Goal: Information Seeking & Learning: Compare options

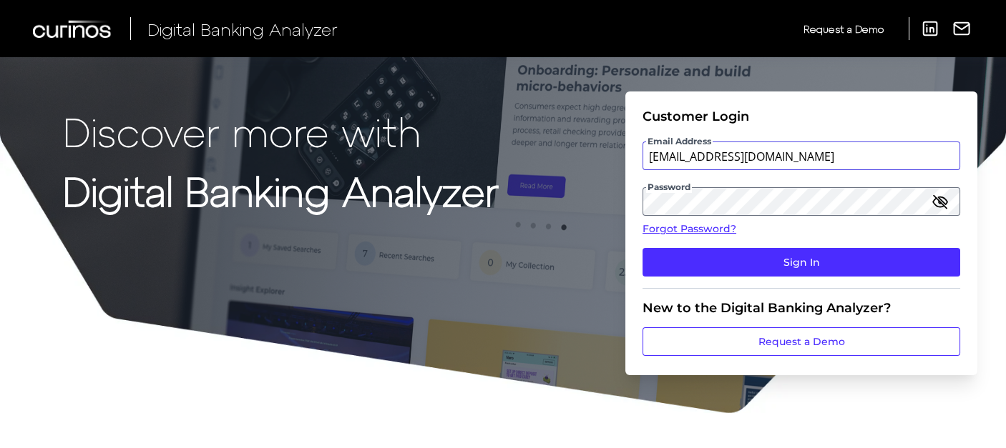
click at [698, 160] on input "[EMAIL_ADDRESS][DOMAIN_NAME]" at bounding box center [801, 156] width 318 height 29
type input "[EMAIL_ADDRESS][DOMAIN_NAME]"
click at [642, 248] on button "Sign In" at bounding box center [801, 262] width 318 height 29
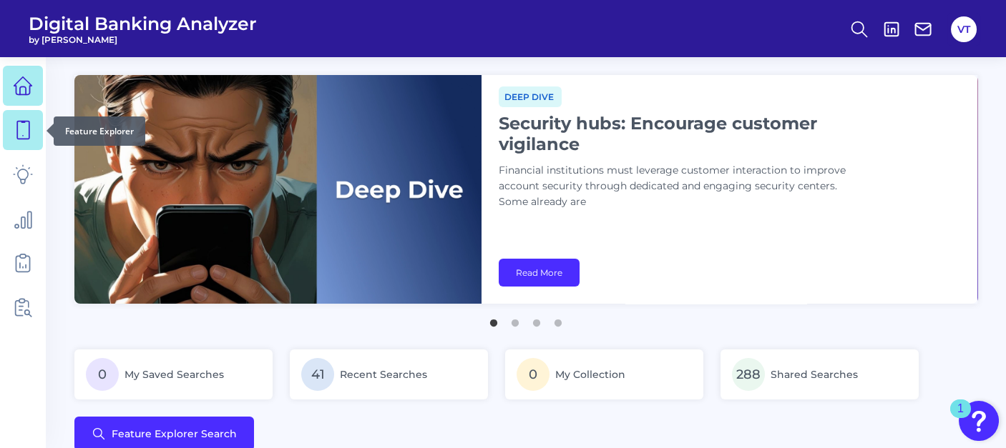
click at [36, 144] on link at bounding box center [23, 130] width 40 height 40
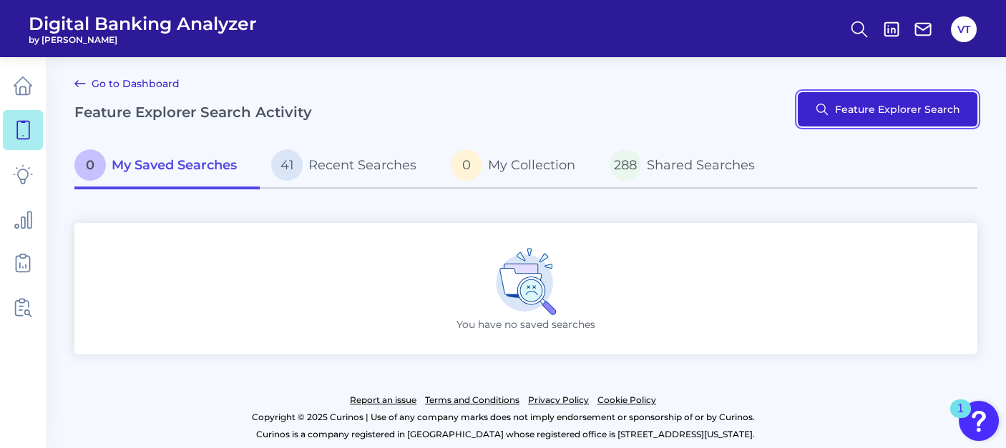
click at [698, 110] on button "Feature Explorer Search" at bounding box center [888, 109] width 180 height 34
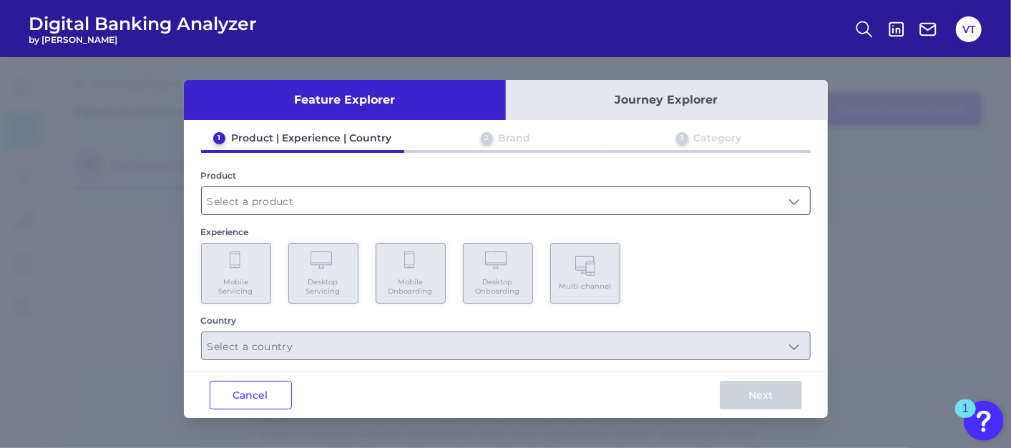
click at [363, 200] on input "text" at bounding box center [506, 200] width 608 height 27
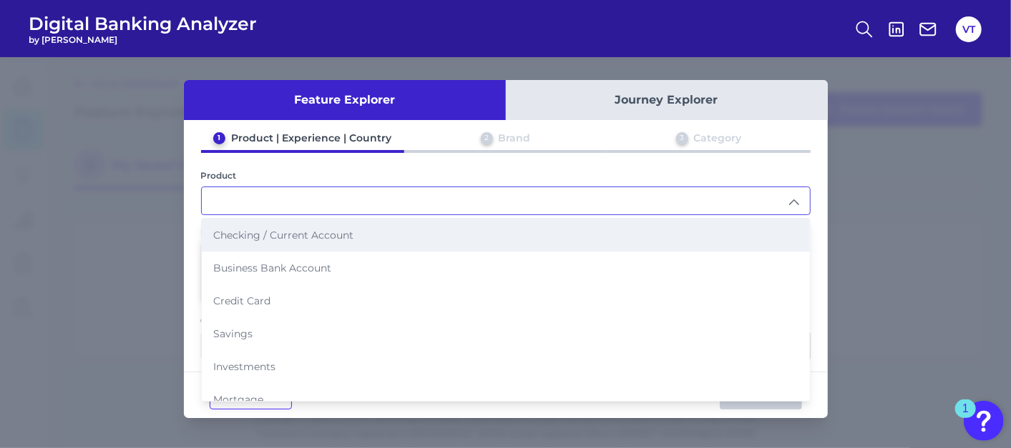
click at [365, 225] on li "Checking / Current Account" at bounding box center [506, 235] width 608 height 33
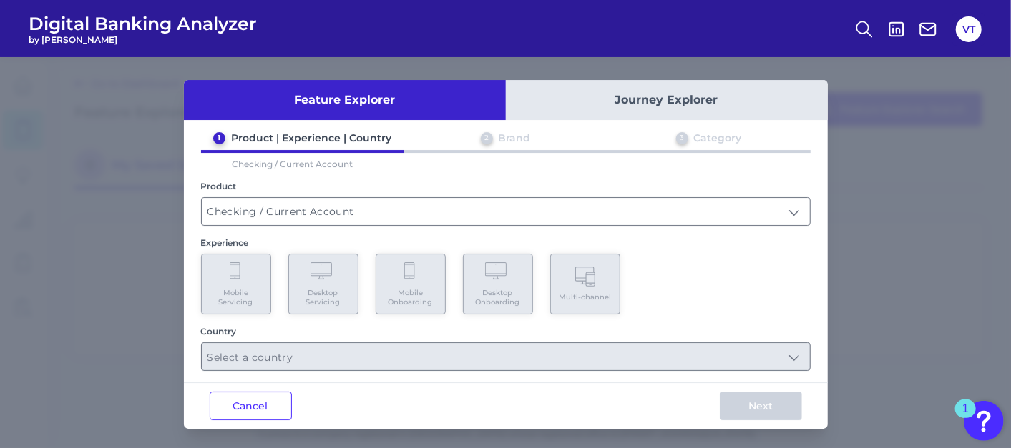
type input "Checking / Current Account"
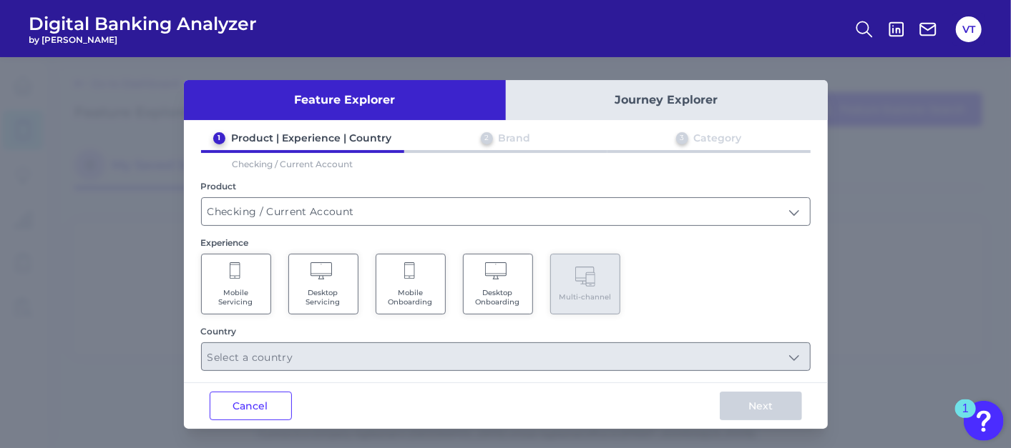
click at [337, 292] on span "Desktop Servicing" at bounding box center [323, 297] width 54 height 19
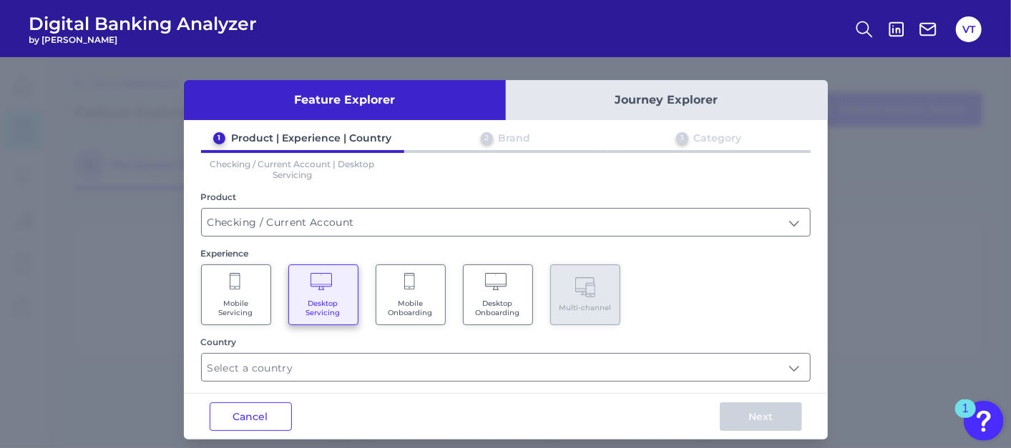
click at [443, 291] on div "Mobile Servicing Desktop Servicing Mobile Onboarding Desktop Onboarding Multi-c…" at bounding box center [505, 295] width 609 height 61
click at [432, 295] on Onboarding "Mobile Onboarding" at bounding box center [411, 295] width 70 height 61
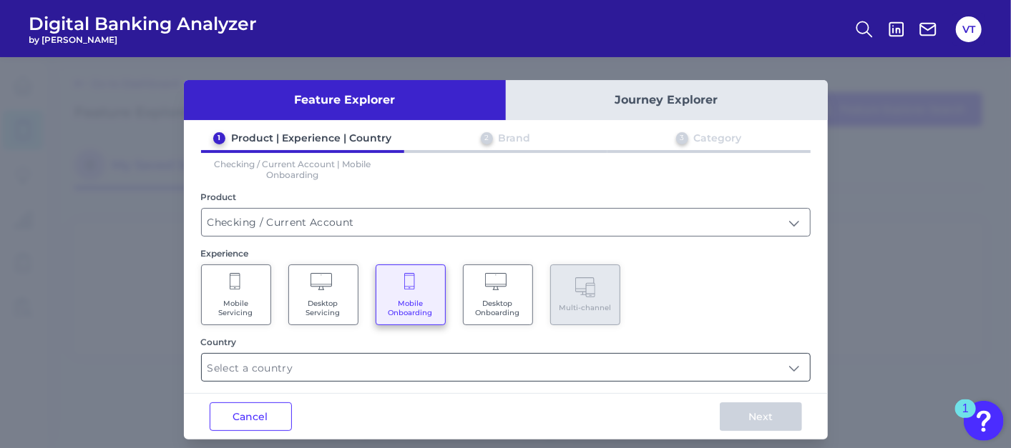
click at [432, 355] on input "text" at bounding box center [506, 367] width 608 height 27
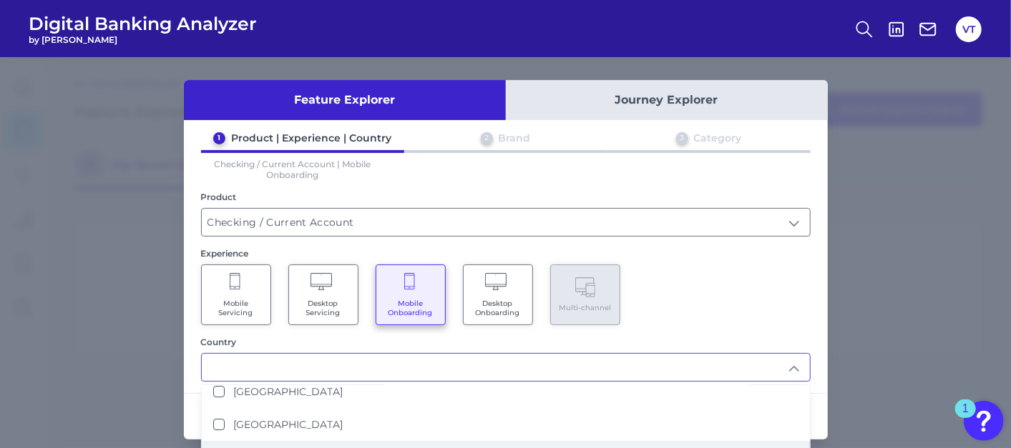
scroll to position [79, 0]
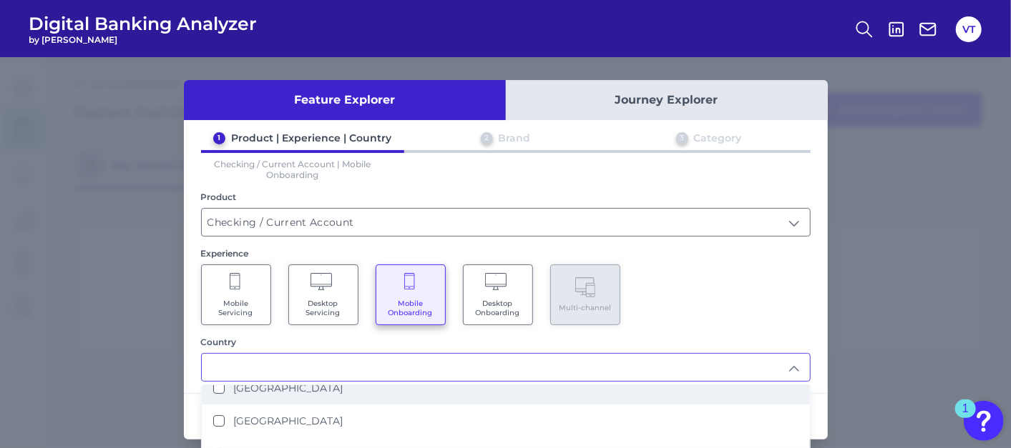
click at [350, 392] on li "[GEOGRAPHIC_DATA]" at bounding box center [506, 388] width 608 height 33
type input "[GEOGRAPHIC_DATA]"
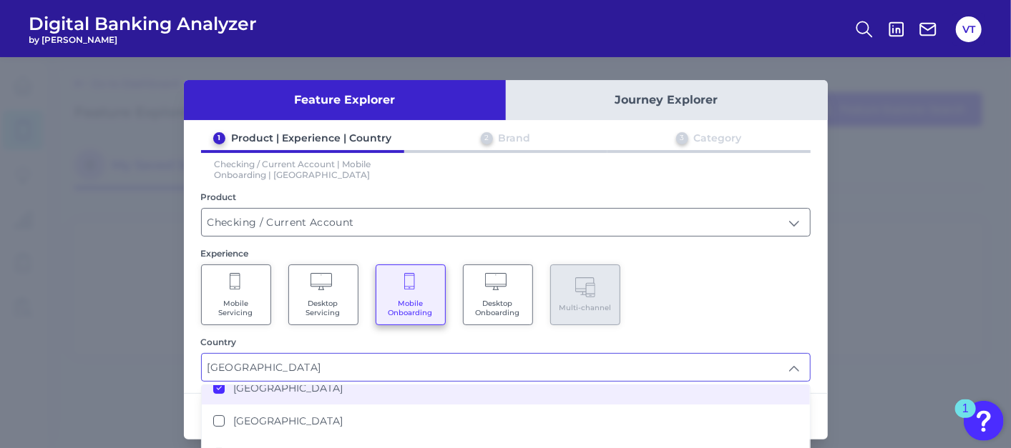
scroll to position [0, 0]
click at [698, 365] on div "Feature Explorer Journey Explorer 1 Product | Experience | Country 2 Brand 3 Ca…" at bounding box center [505, 252] width 1011 height 391
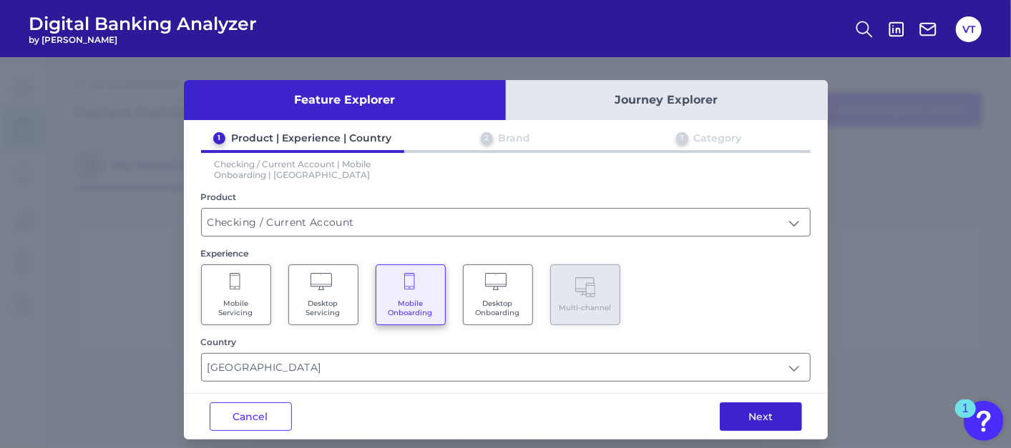
click at [698, 421] on button "Next" at bounding box center [761, 417] width 82 height 29
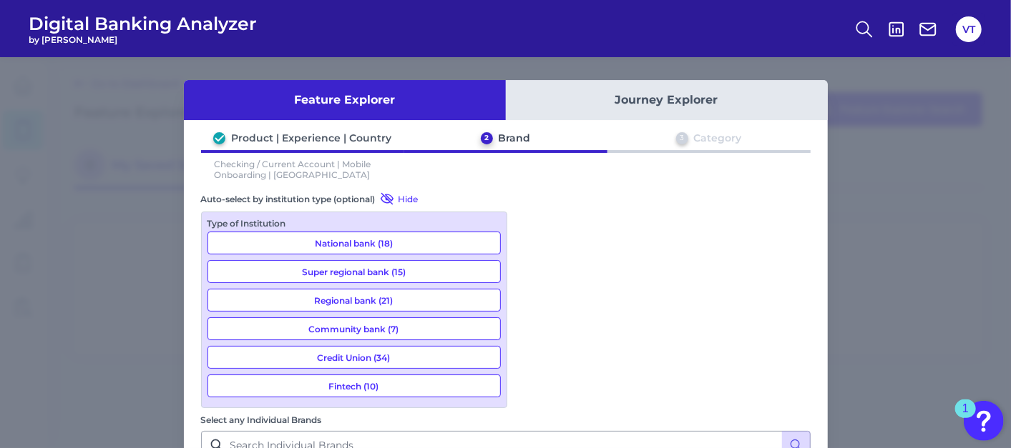
scroll to position [1669, 0]
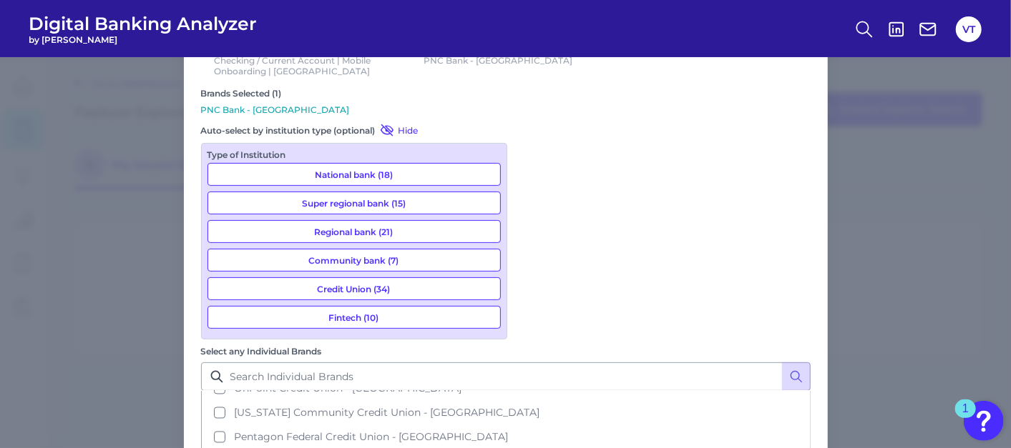
scroll to position [104, 0]
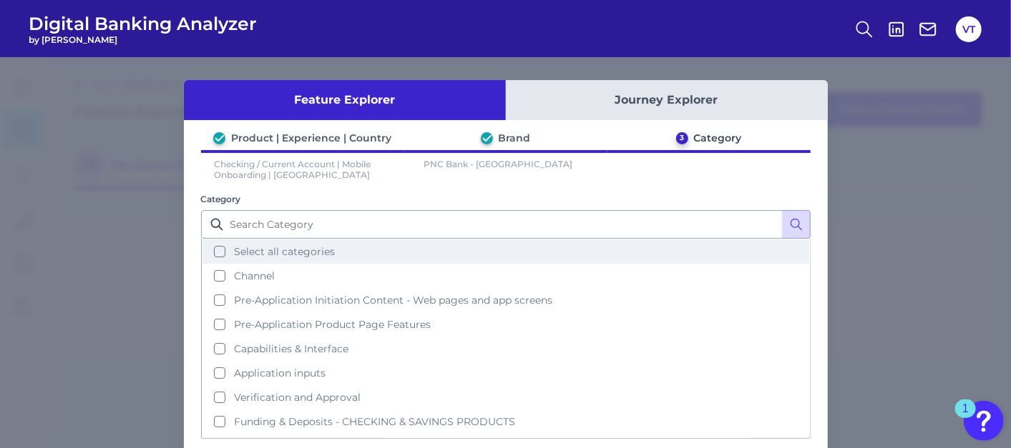
click at [277, 251] on span "Select all categories" at bounding box center [284, 251] width 101 height 13
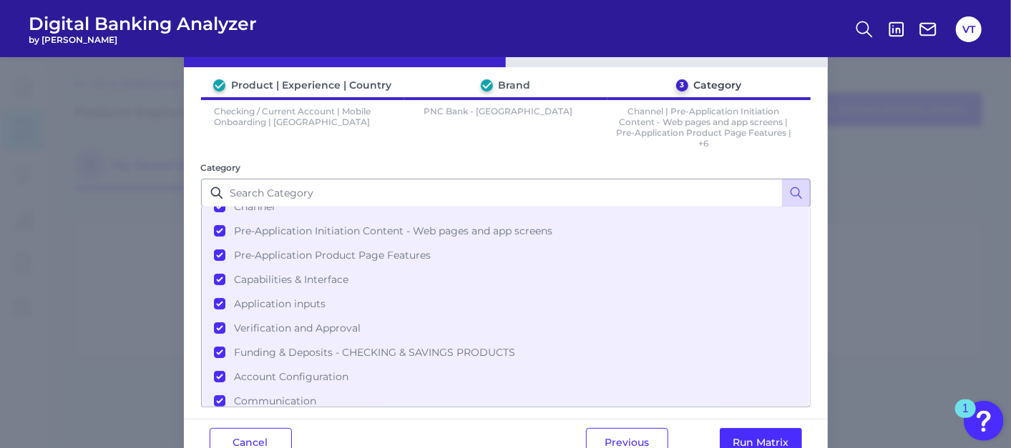
scroll to position [91, 0]
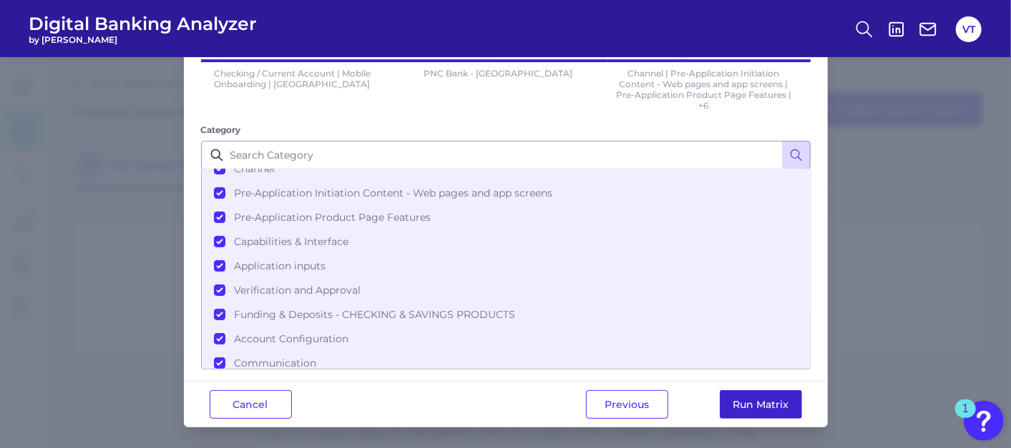
click at [698, 393] on button "Run Matrix" at bounding box center [761, 405] width 82 height 29
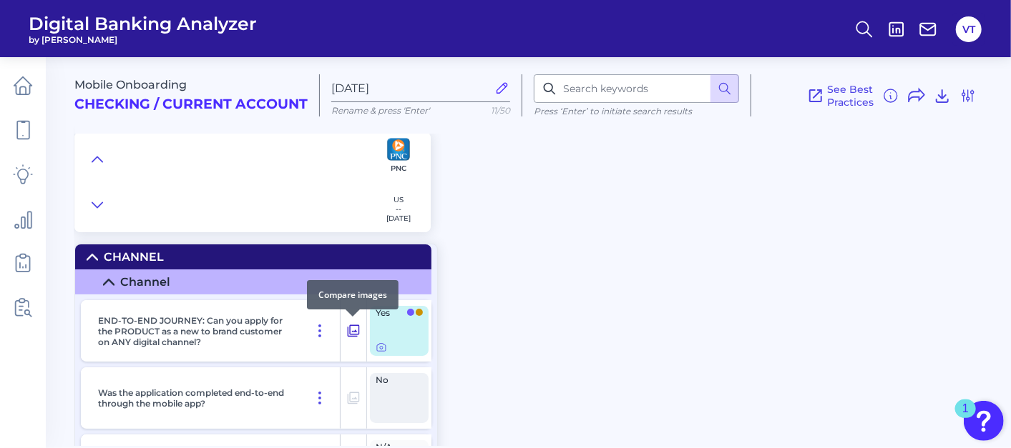
click at [356, 327] on icon at bounding box center [353, 331] width 14 height 17
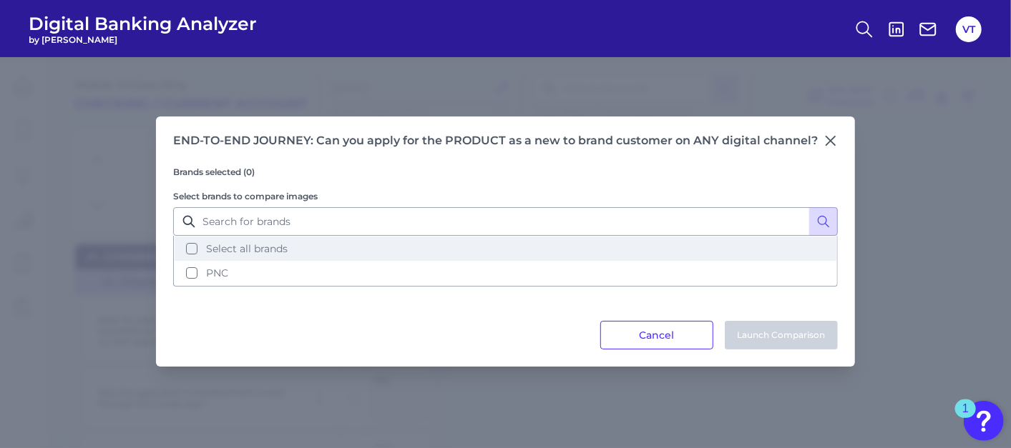
click at [292, 245] on button "Select all brands" at bounding box center [506, 249] width 662 height 24
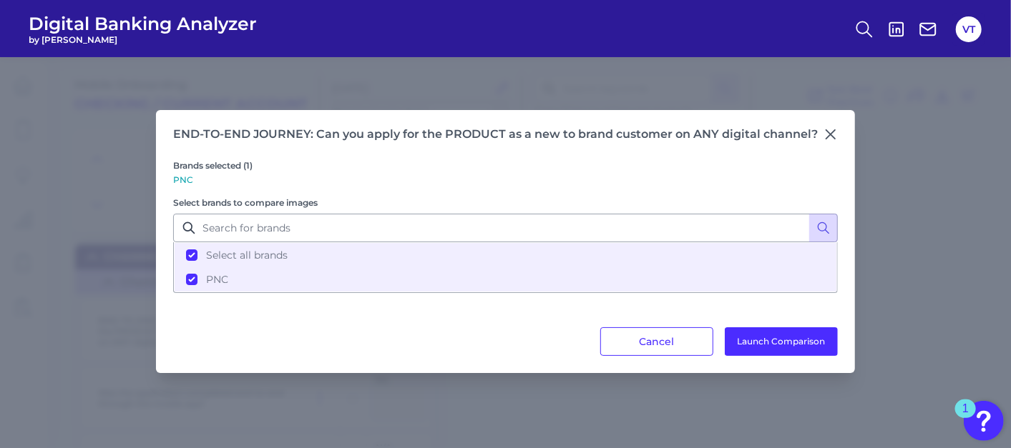
click at [698, 354] on div "END-TO-END JOURNEY: Can you apply for the PRODUCT as a new to brand customer on…" at bounding box center [505, 241] width 699 height 263
click at [698, 343] on button "Launch Comparison" at bounding box center [781, 342] width 113 height 29
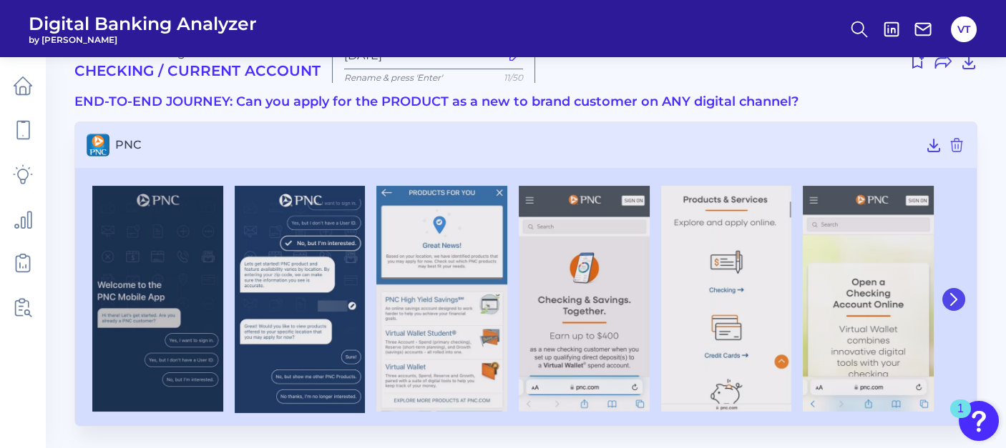
scroll to position [26, 0]
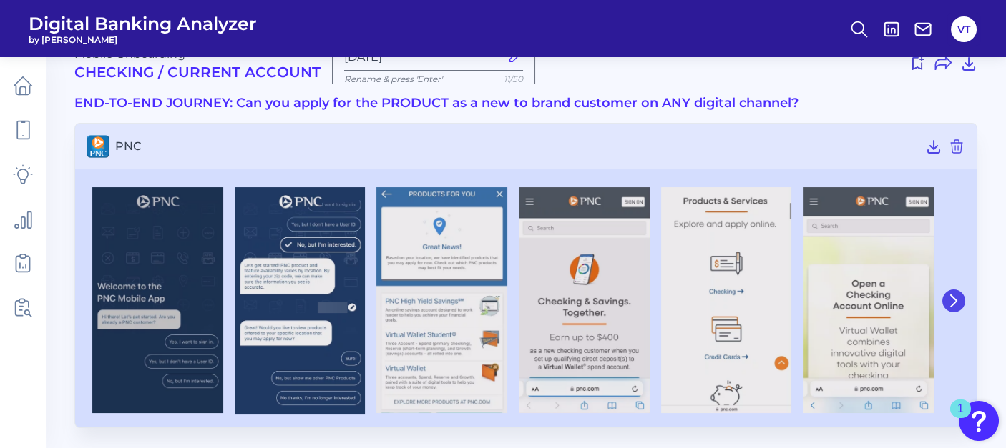
click at [952, 302] on icon at bounding box center [953, 301] width 13 height 13
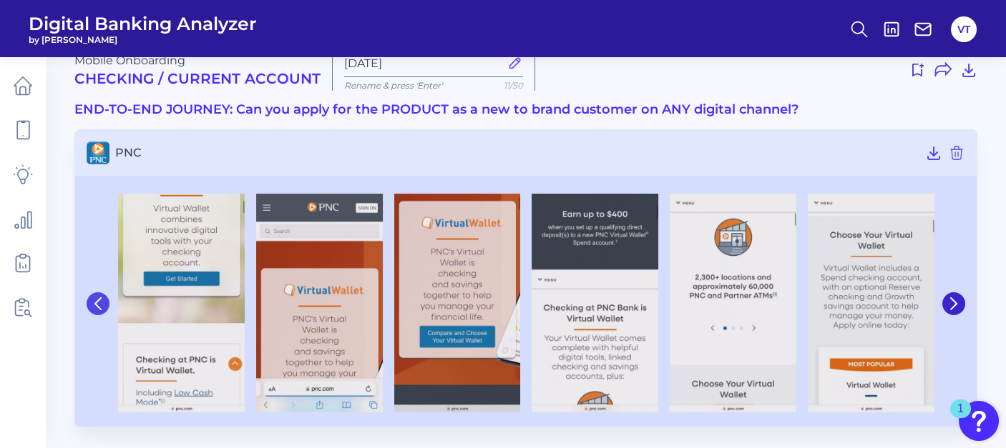
click at [98, 301] on icon at bounding box center [98, 304] width 13 height 13
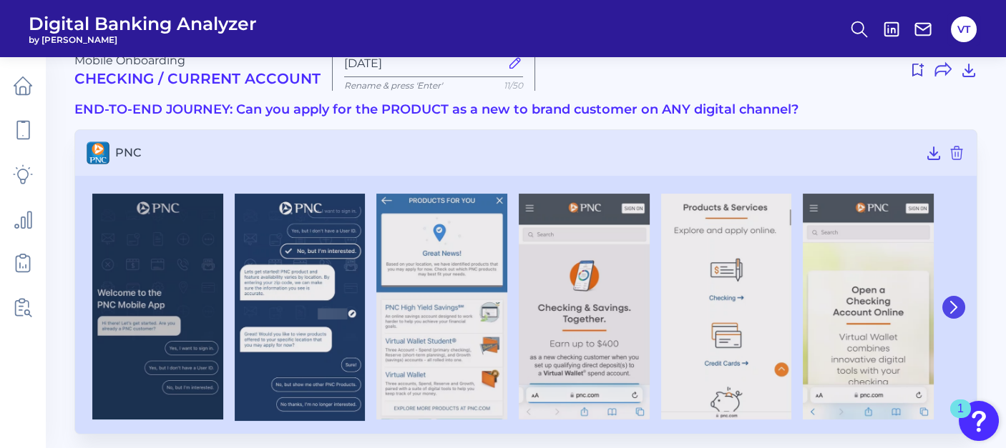
click at [950, 301] on icon at bounding box center [953, 307] width 13 height 13
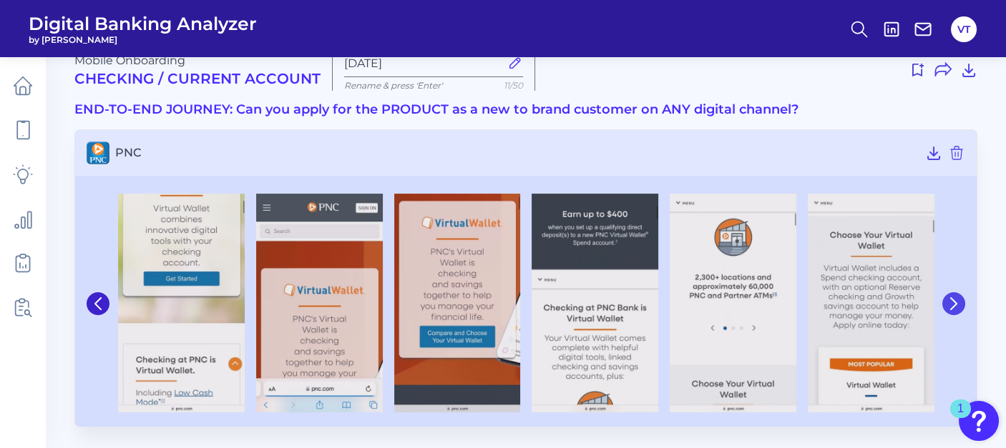
click at [950, 300] on icon at bounding box center [953, 304] width 13 height 13
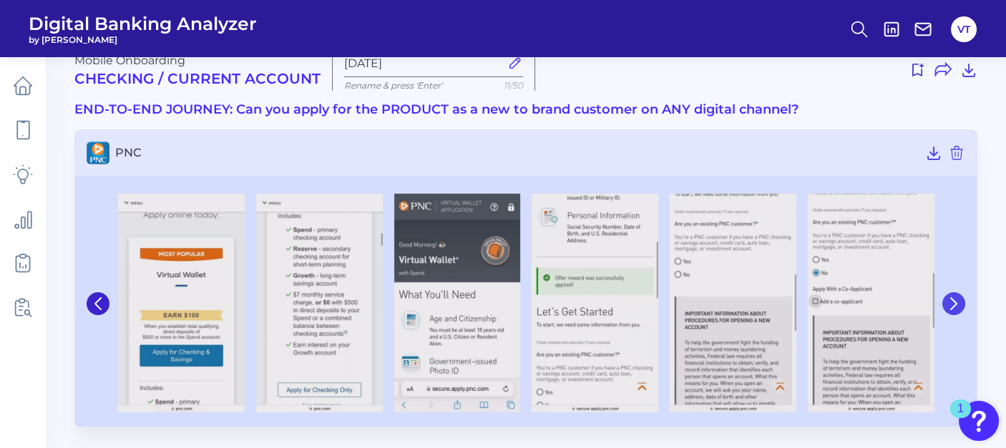
click at [948, 306] on icon at bounding box center [953, 304] width 13 height 13
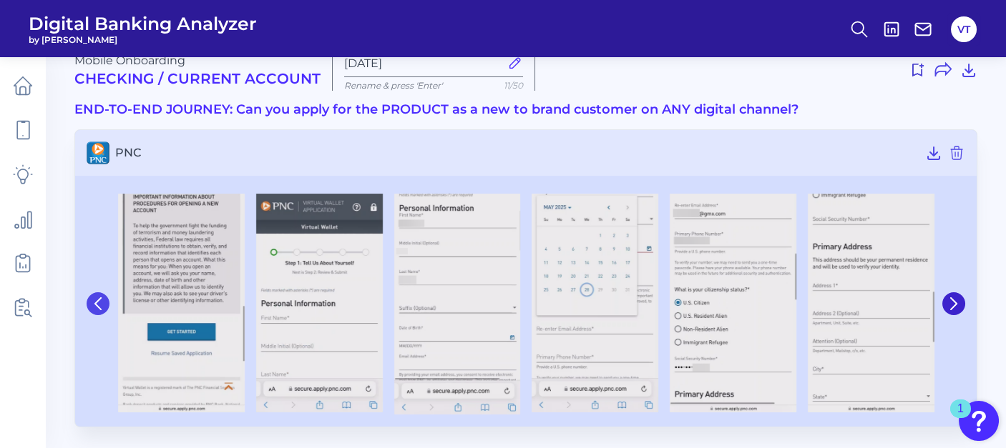
click at [100, 307] on icon at bounding box center [98, 304] width 13 height 13
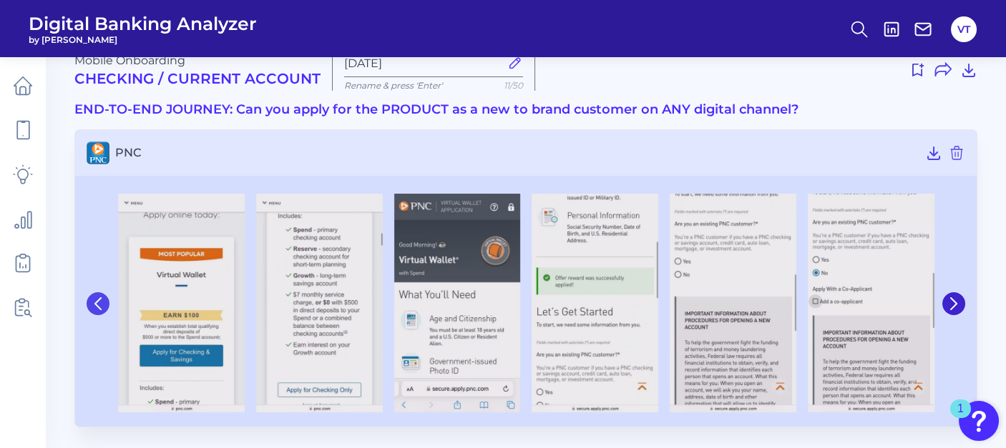
click at [100, 307] on icon at bounding box center [98, 304] width 13 height 13
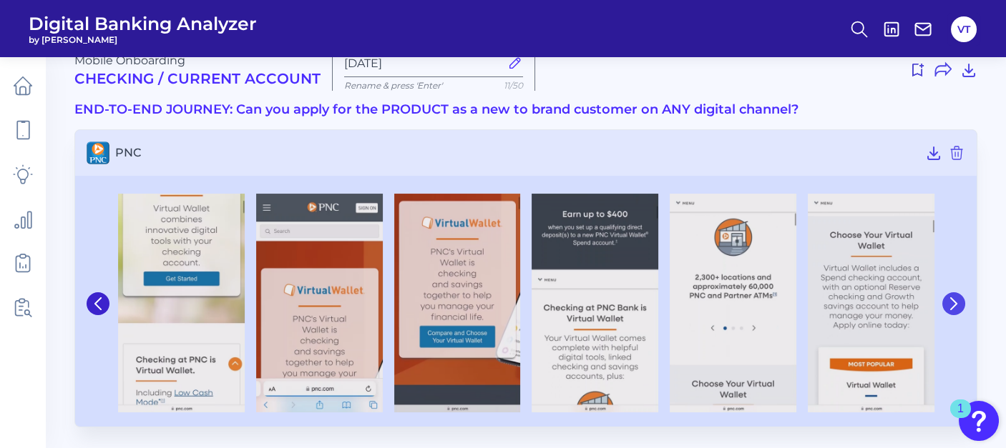
click at [948, 301] on icon at bounding box center [953, 304] width 13 height 13
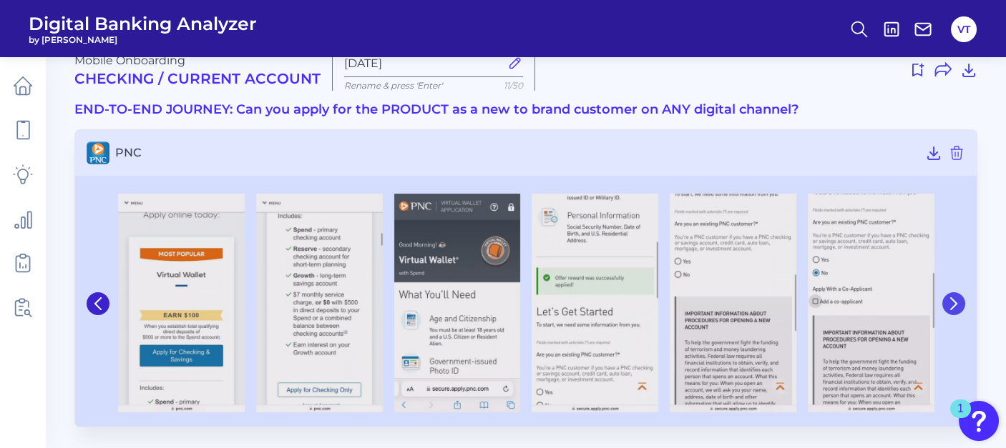
click at [948, 301] on icon at bounding box center [953, 304] width 13 height 13
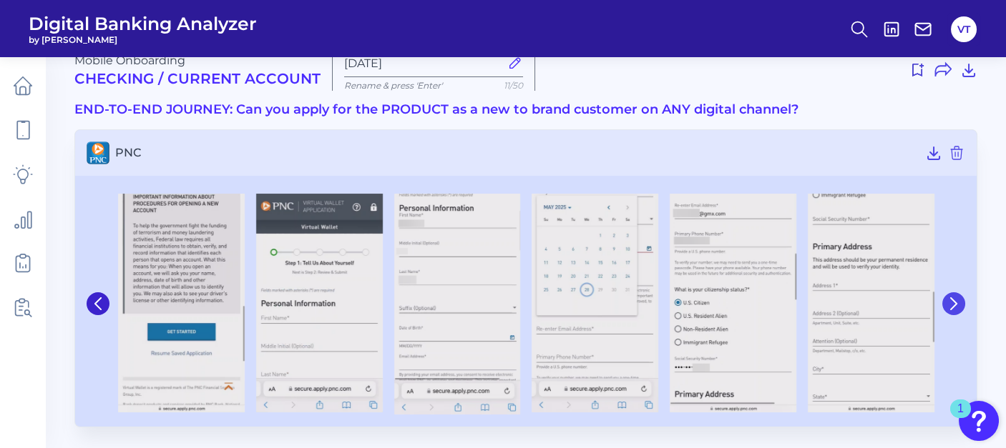
click at [953, 299] on icon at bounding box center [954, 303] width 6 height 11
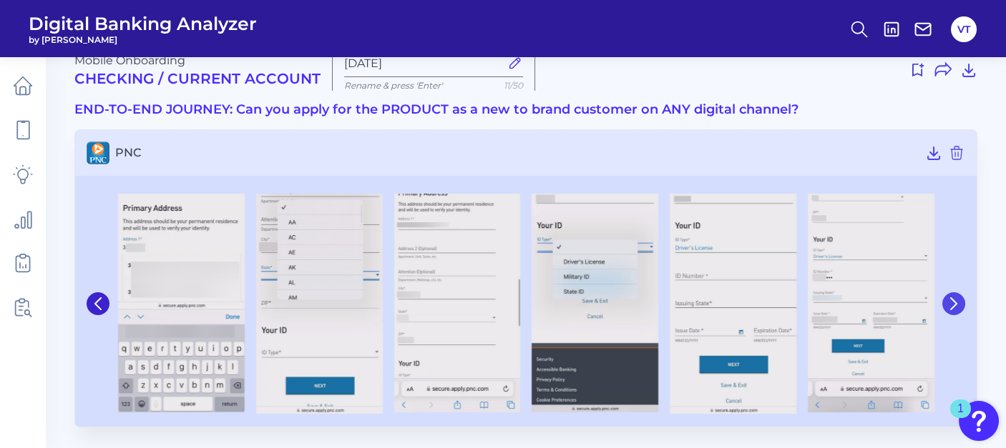
click at [961, 301] on button at bounding box center [953, 304] width 23 height 23
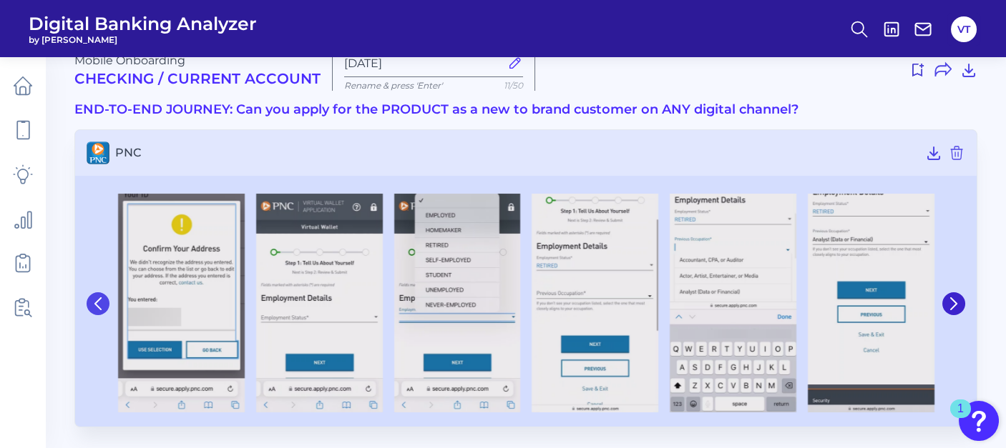
click at [106, 305] on button at bounding box center [98, 304] width 23 height 23
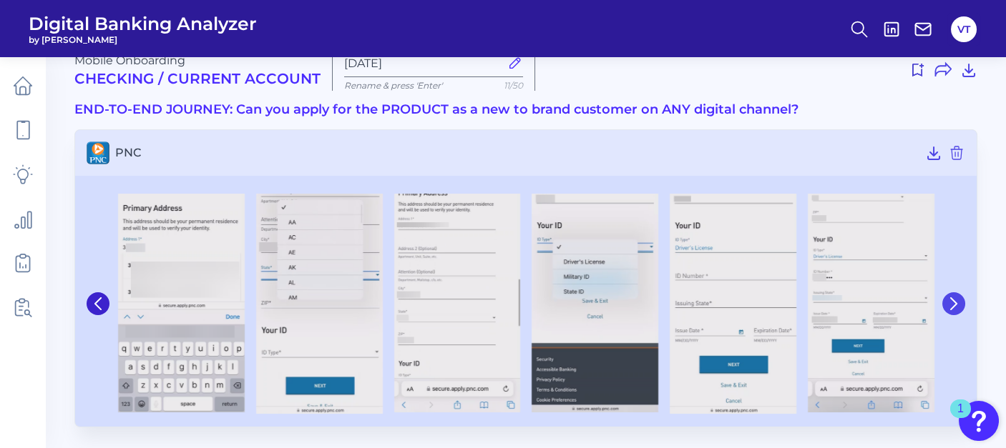
click at [958, 300] on icon at bounding box center [953, 304] width 13 height 13
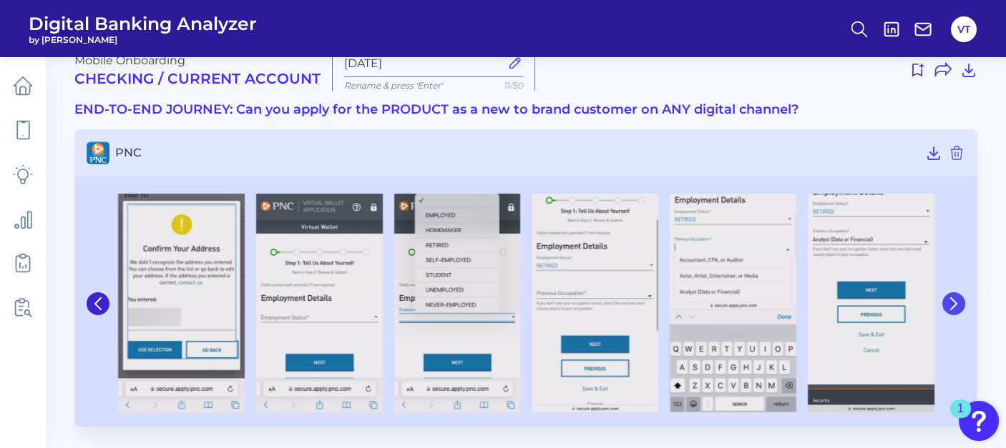
click at [958, 306] on icon at bounding box center [953, 304] width 13 height 13
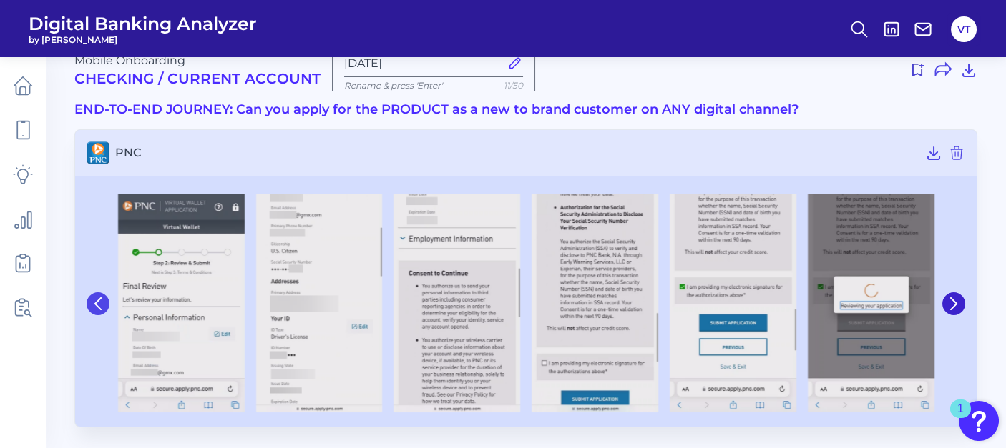
click at [99, 300] on icon at bounding box center [98, 304] width 13 height 13
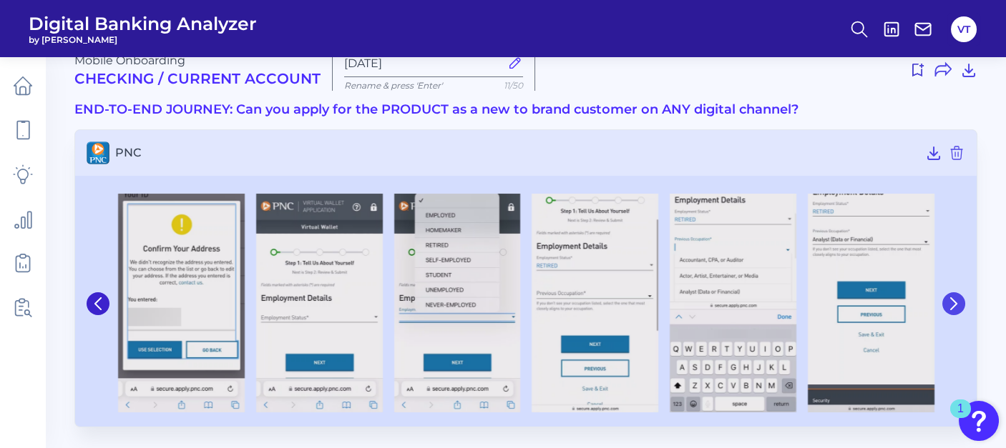
click at [953, 296] on button at bounding box center [953, 304] width 23 height 23
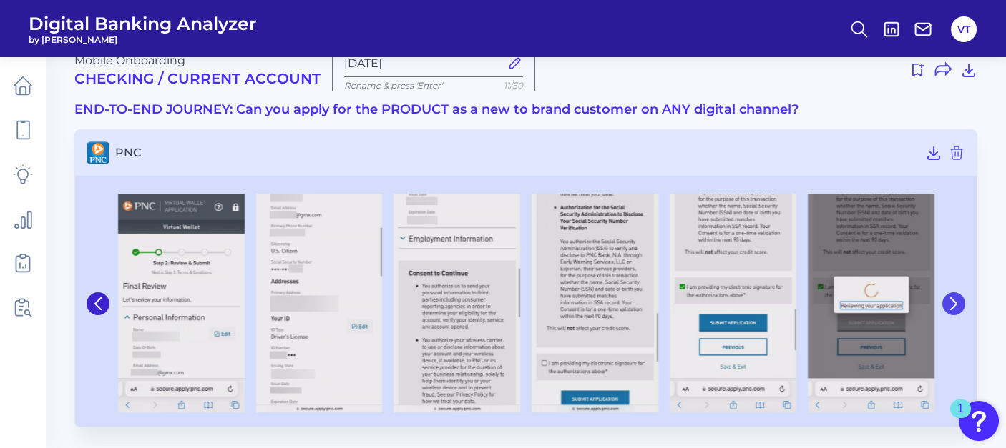
click at [953, 296] on button at bounding box center [953, 304] width 23 height 23
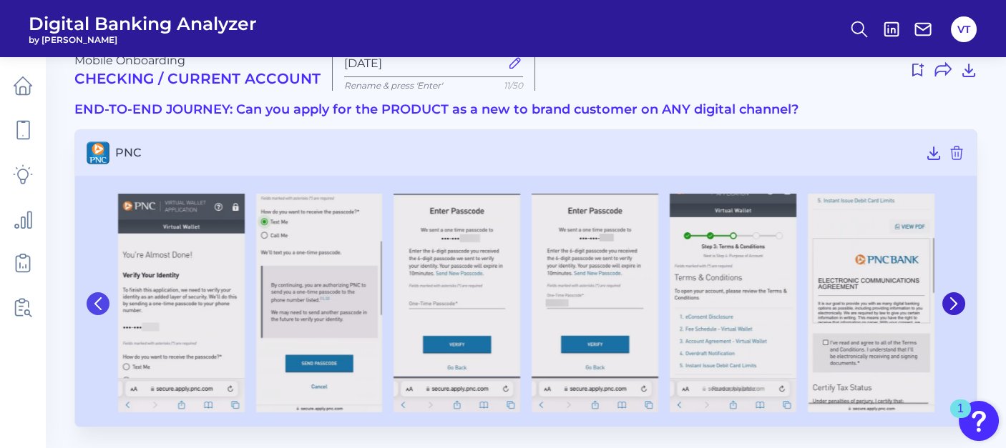
click at [90, 305] on button at bounding box center [98, 304] width 23 height 23
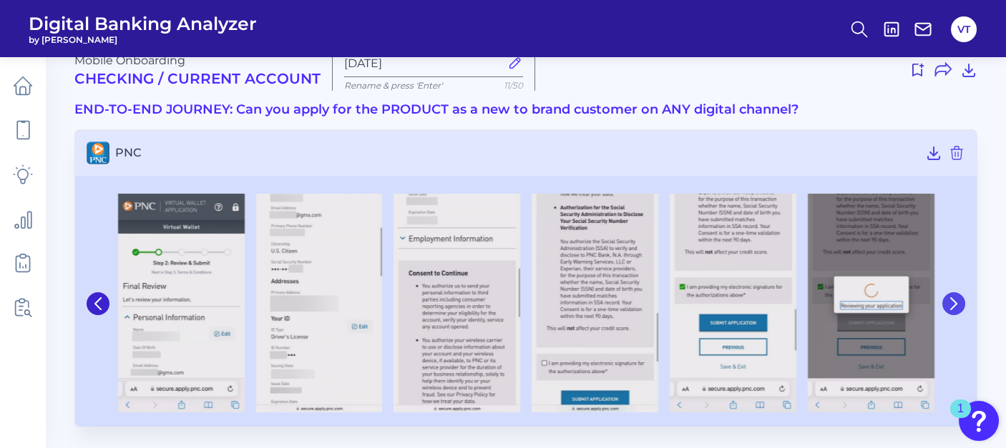
click at [959, 304] on icon at bounding box center [953, 304] width 13 height 13
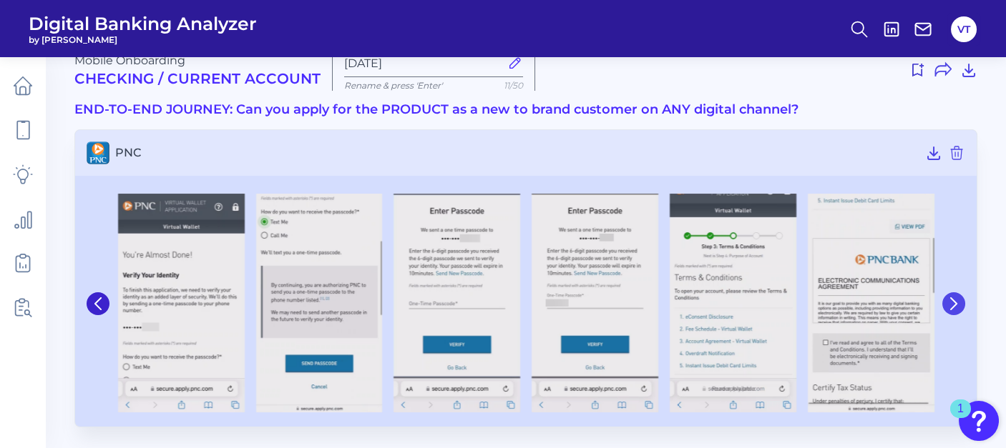
click at [958, 302] on icon at bounding box center [953, 304] width 13 height 13
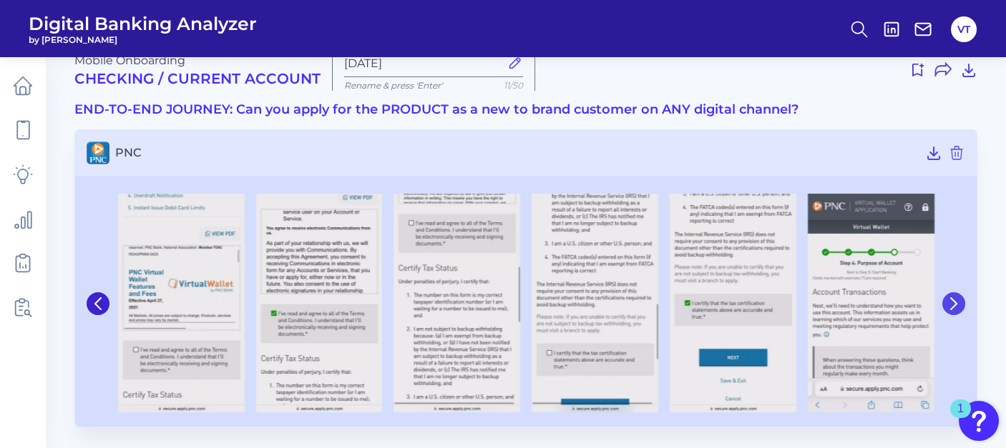
click at [953, 305] on icon at bounding box center [954, 303] width 6 height 11
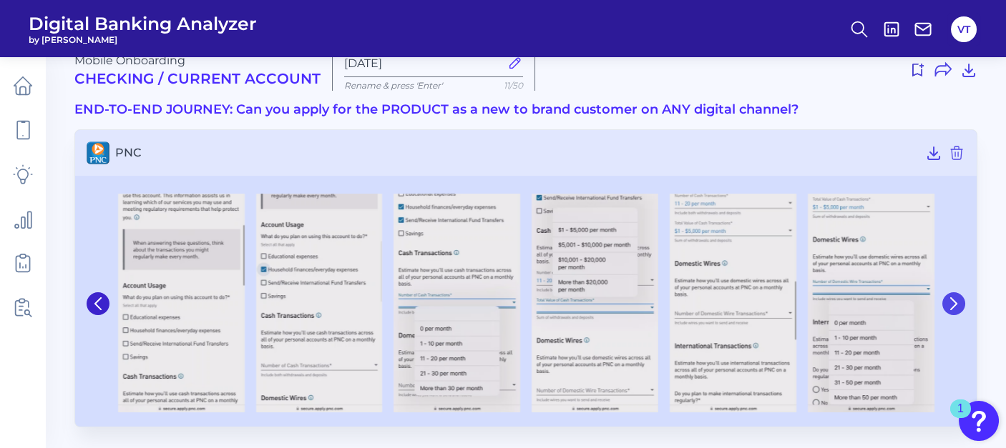
click at [954, 300] on icon at bounding box center [954, 303] width 6 height 11
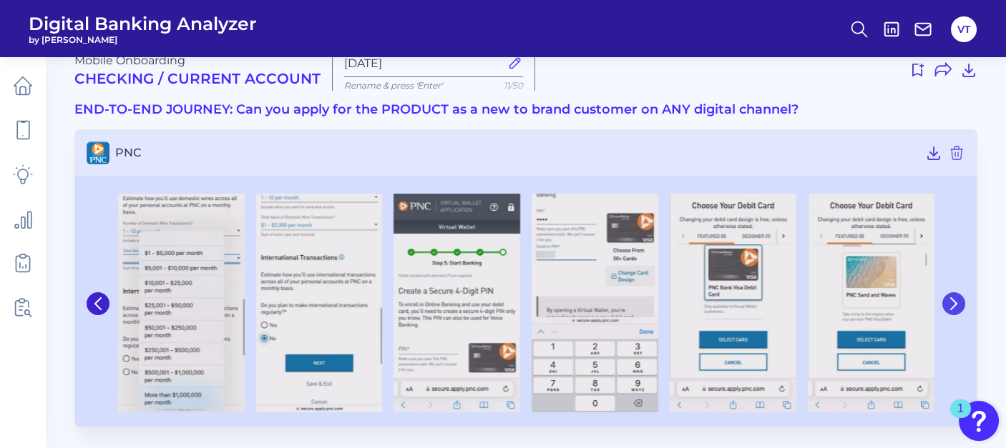
click at [956, 303] on icon at bounding box center [954, 303] width 6 height 11
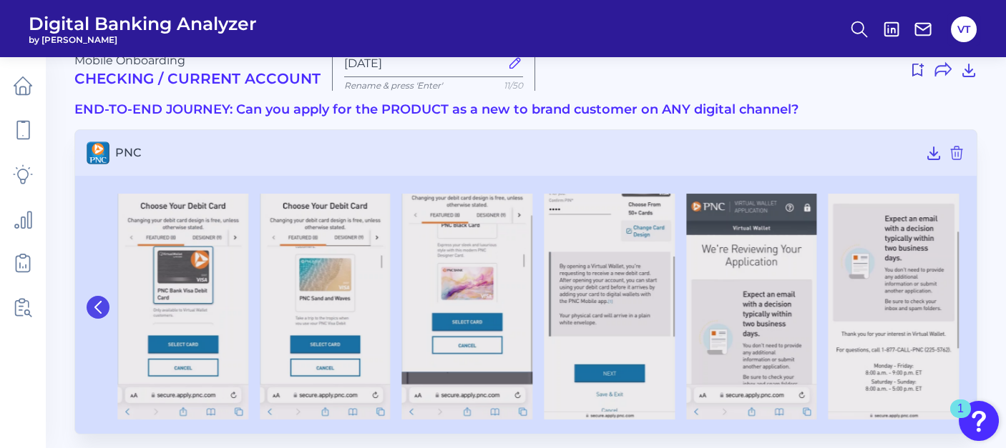
click at [99, 304] on icon at bounding box center [98, 307] width 13 height 13
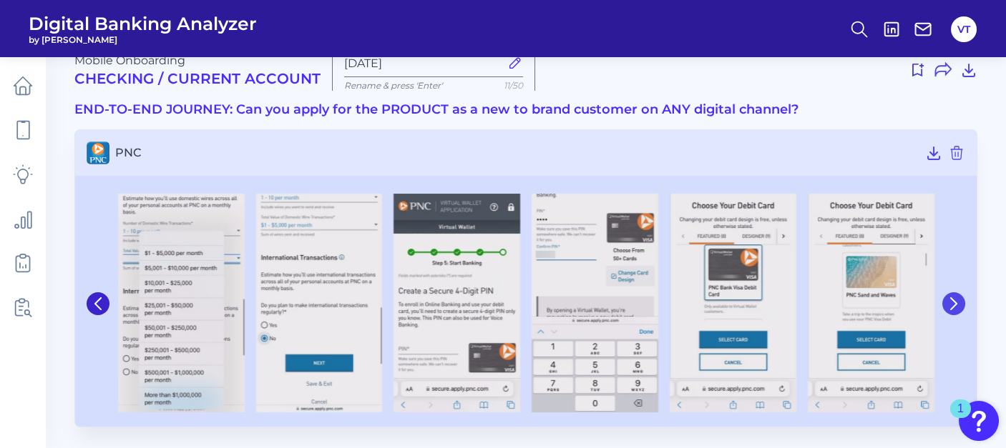
click at [952, 298] on icon at bounding box center [954, 303] width 6 height 11
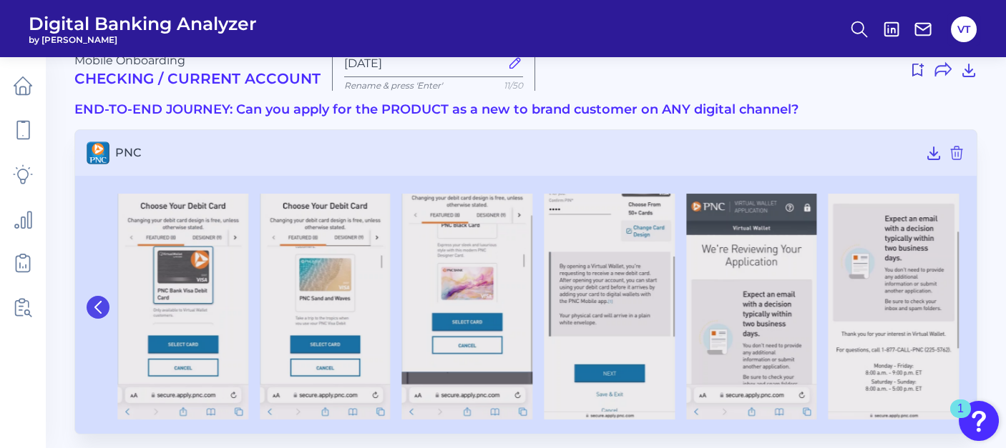
click at [98, 308] on icon at bounding box center [98, 307] width 13 height 13
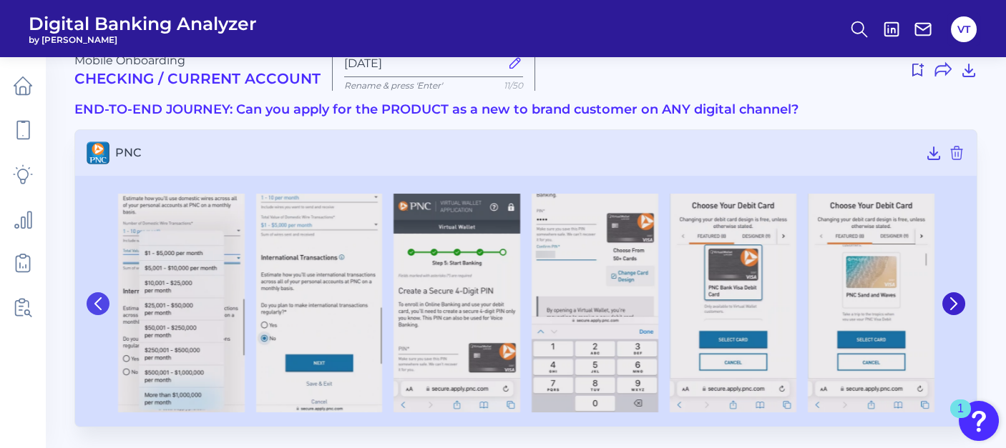
click at [98, 307] on icon at bounding box center [98, 303] width 6 height 11
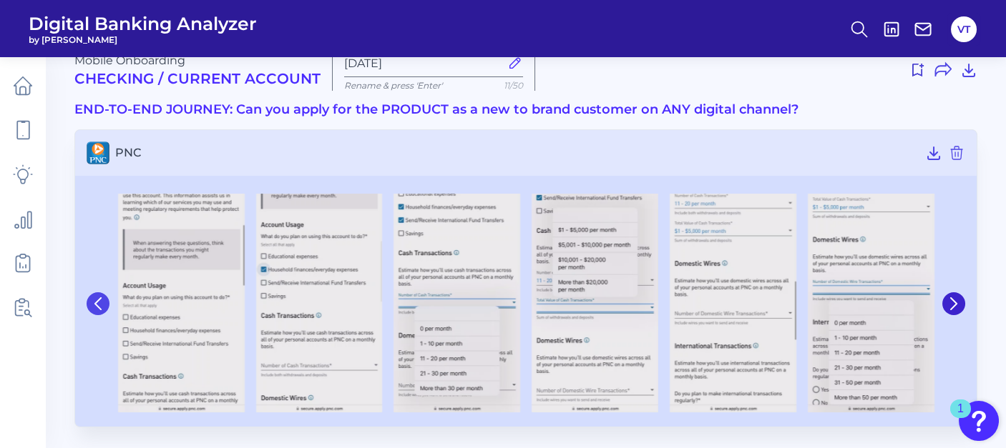
click at [98, 306] on icon at bounding box center [98, 303] width 6 height 11
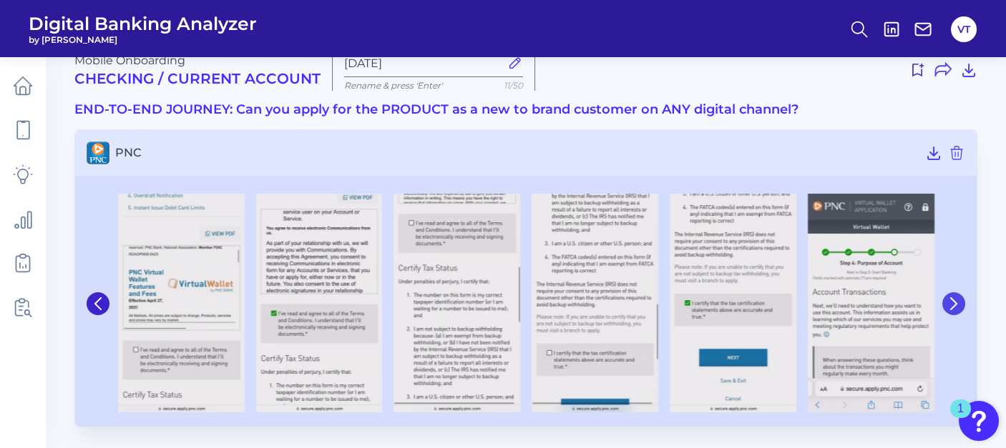
click at [952, 300] on icon at bounding box center [953, 304] width 13 height 13
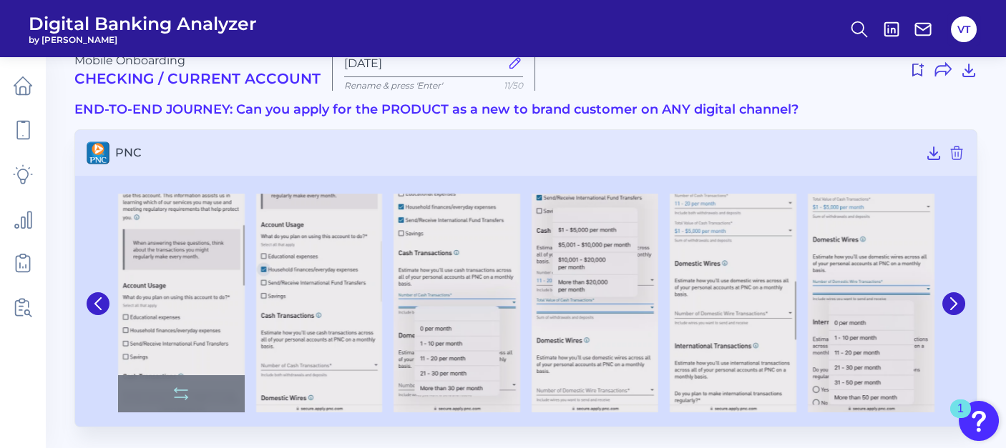
click at [235, 313] on img at bounding box center [181, 304] width 127 height 220
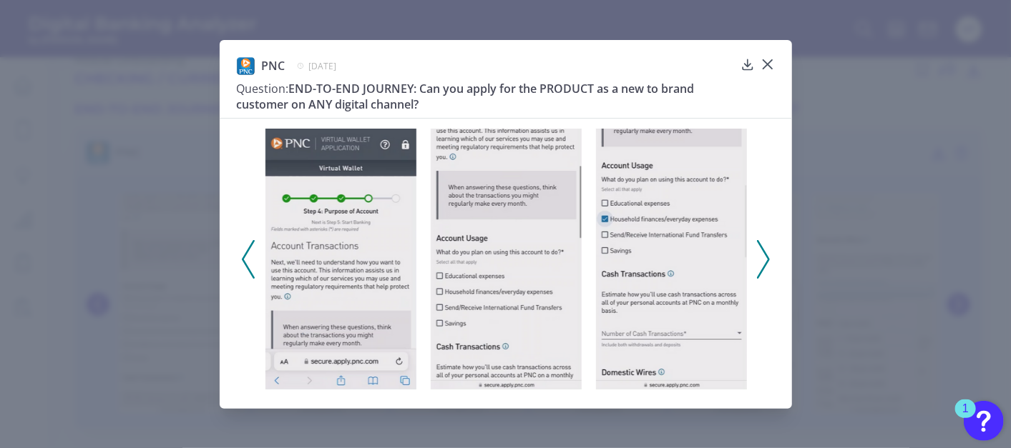
click at [766, 255] on polyline at bounding box center [762, 259] width 11 height 36
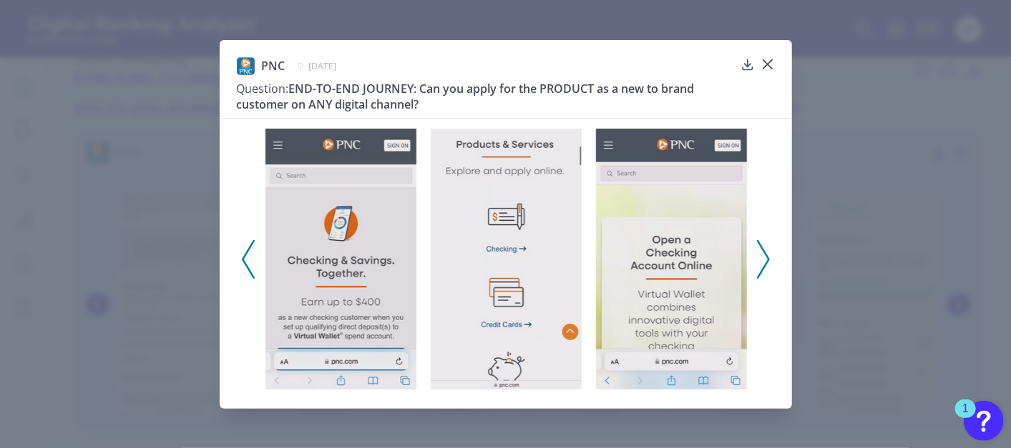
click at [249, 260] on icon at bounding box center [248, 259] width 13 height 39
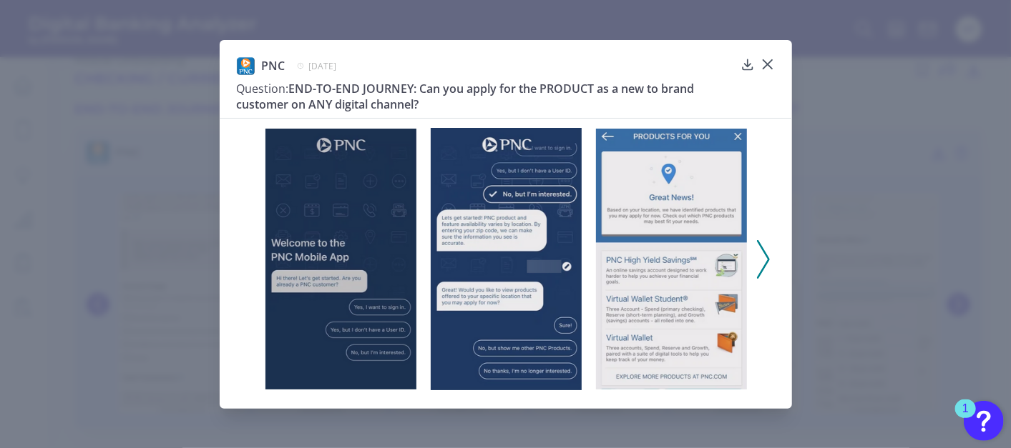
click at [249, 260] on div at bounding box center [506, 255] width 572 height 274
click at [759, 254] on icon at bounding box center [763, 259] width 13 height 39
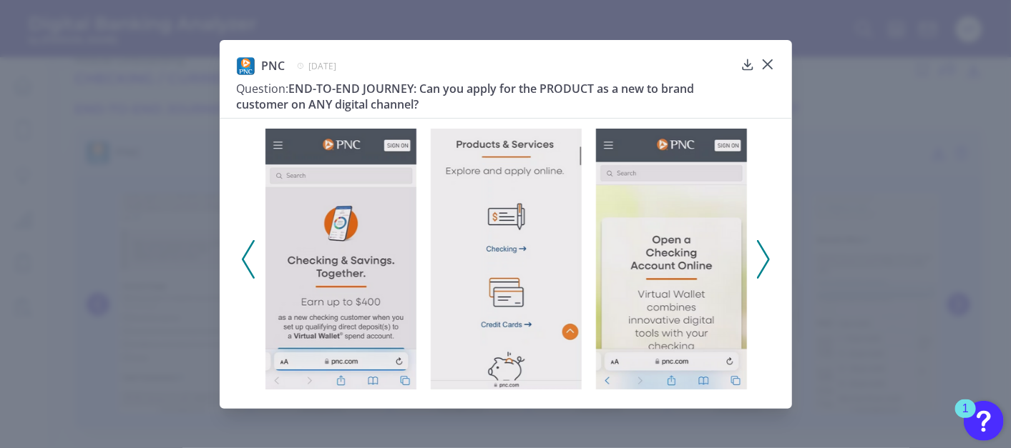
click at [764, 253] on icon at bounding box center [763, 259] width 13 height 39
click at [762, 253] on icon at bounding box center [763, 259] width 13 height 39
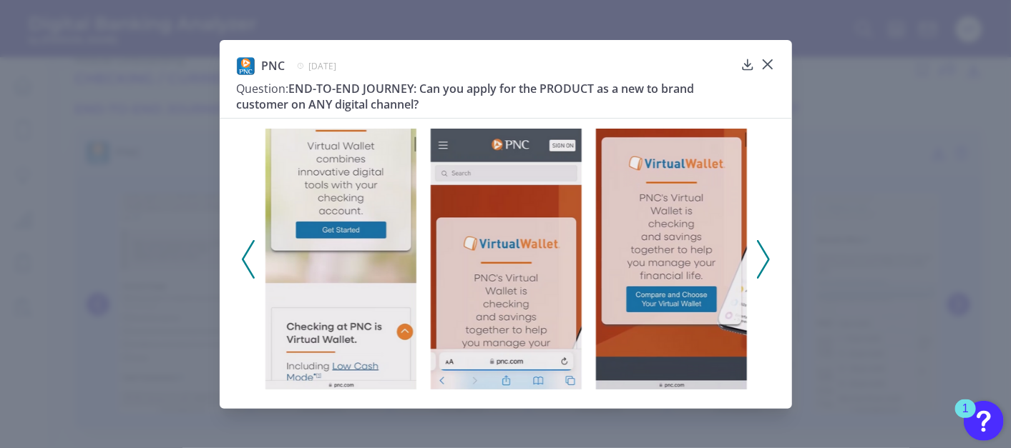
click at [762, 253] on icon at bounding box center [763, 259] width 13 height 39
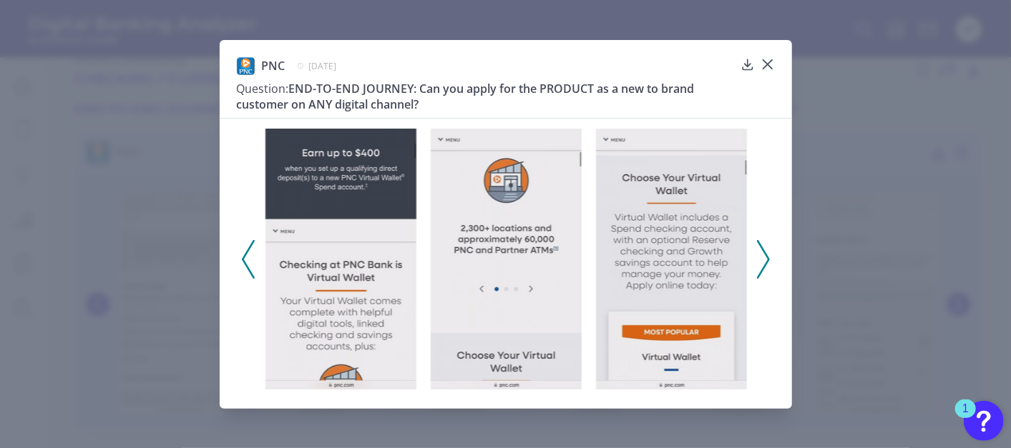
click at [762, 253] on icon at bounding box center [763, 259] width 13 height 39
click at [764, 252] on icon at bounding box center [763, 259] width 13 height 39
click at [765, 251] on icon at bounding box center [763, 259] width 13 height 39
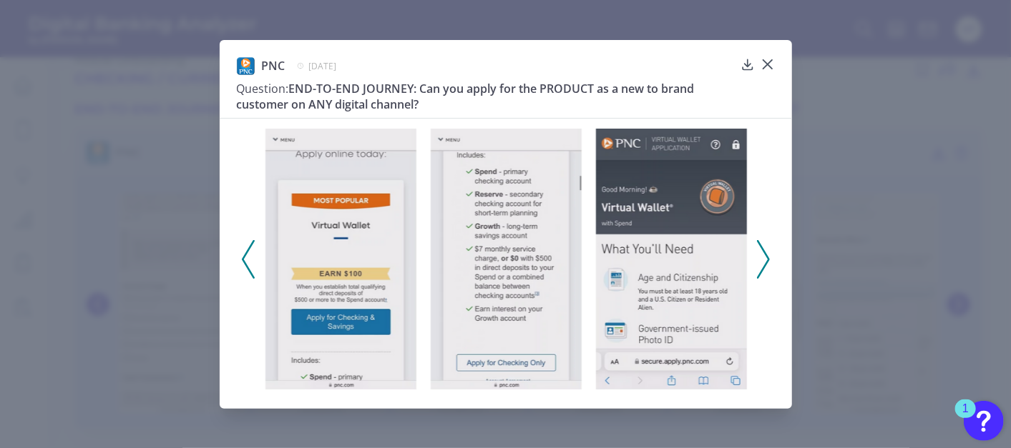
click at [765, 251] on icon at bounding box center [763, 259] width 13 height 39
click at [764, 251] on polyline at bounding box center [762, 259] width 11 height 36
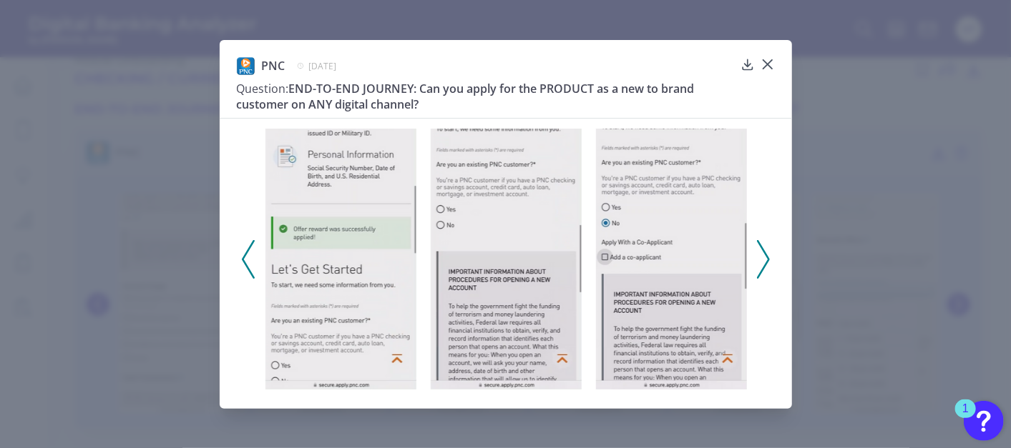
click at [764, 251] on polyline at bounding box center [762, 259] width 11 height 36
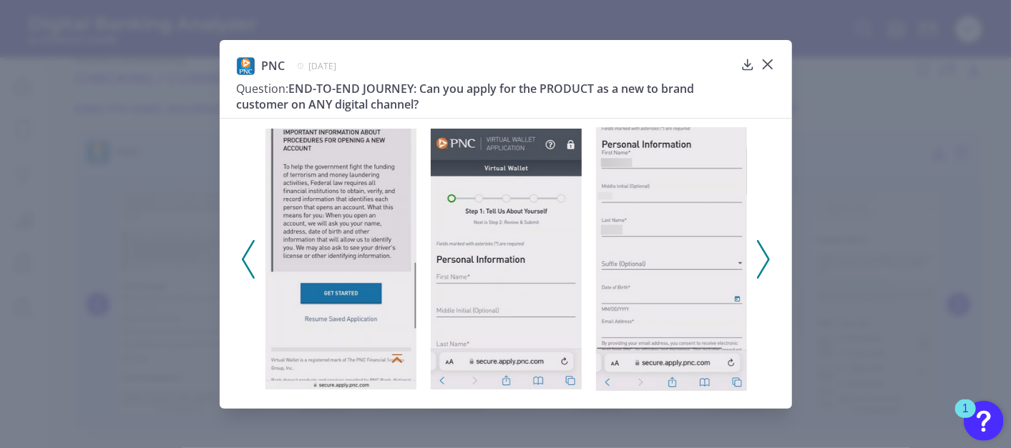
click at [764, 251] on polyline at bounding box center [762, 259] width 11 height 36
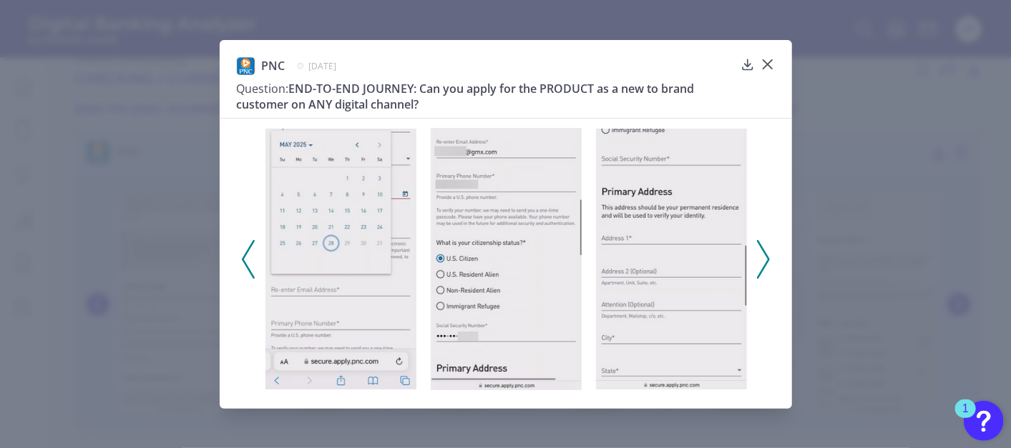
click at [764, 251] on polyline at bounding box center [762, 259] width 11 height 36
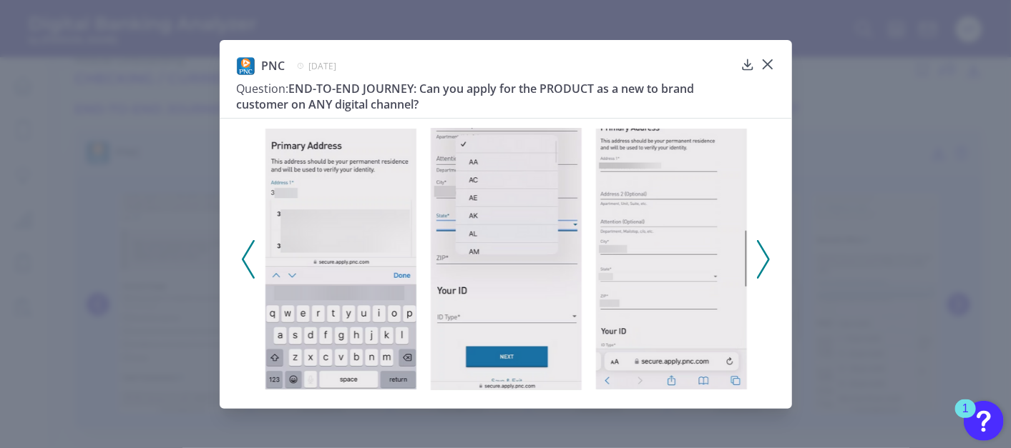
click at [764, 251] on polyline at bounding box center [762, 259] width 11 height 36
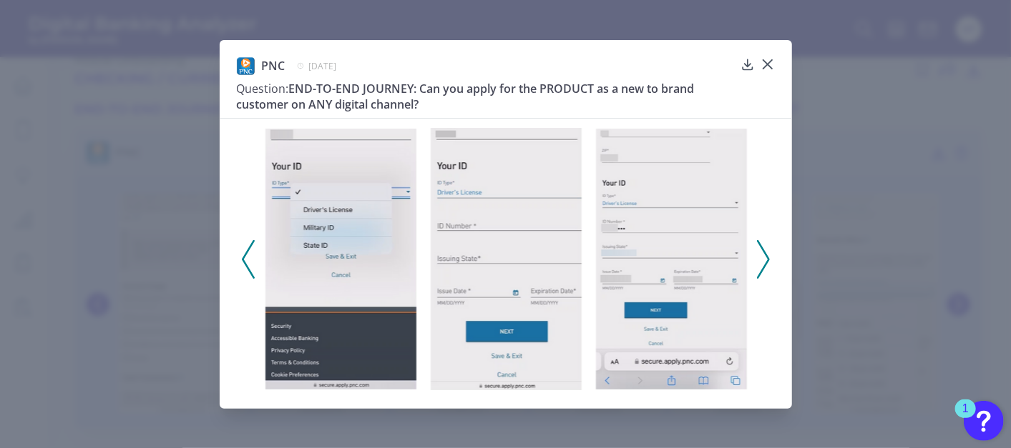
click at [764, 251] on polyline at bounding box center [762, 259] width 11 height 36
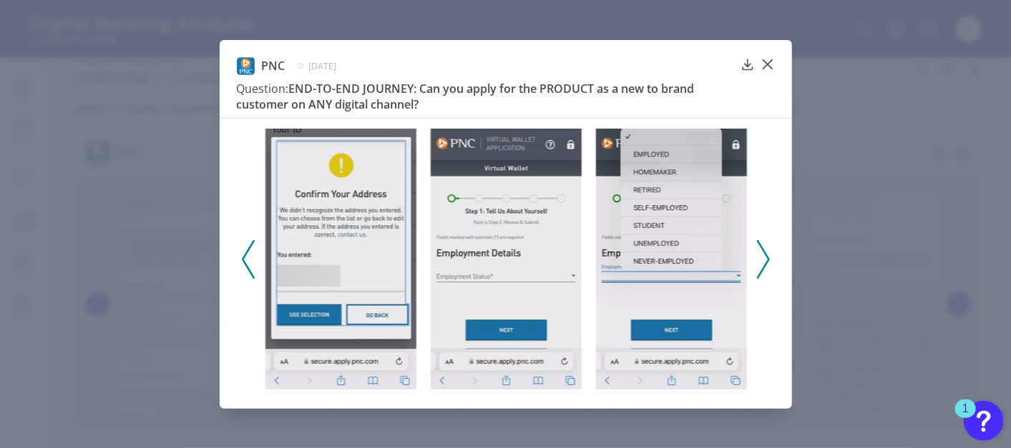
click at [764, 251] on polyline at bounding box center [762, 259] width 11 height 36
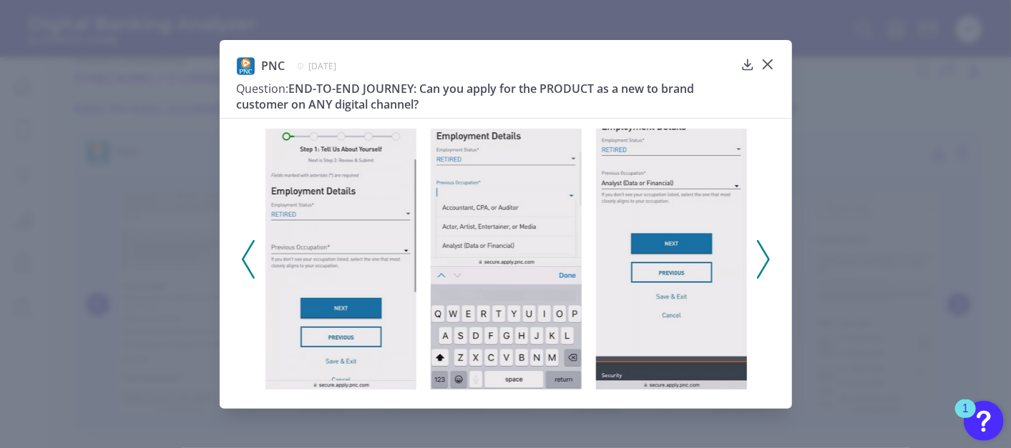
click at [764, 251] on polyline at bounding box center [762, 259] width 11 height 36
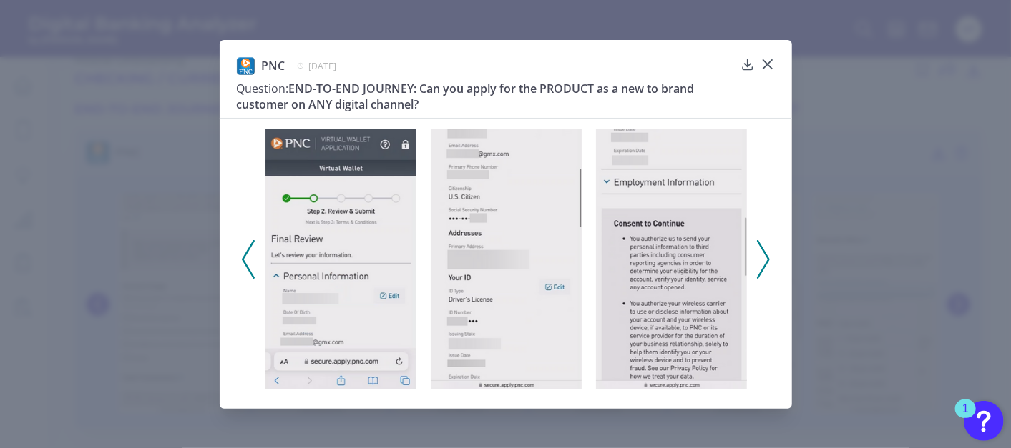
click at [764, 251] on polyline at bounding box center [762, 259] width 11 height 36
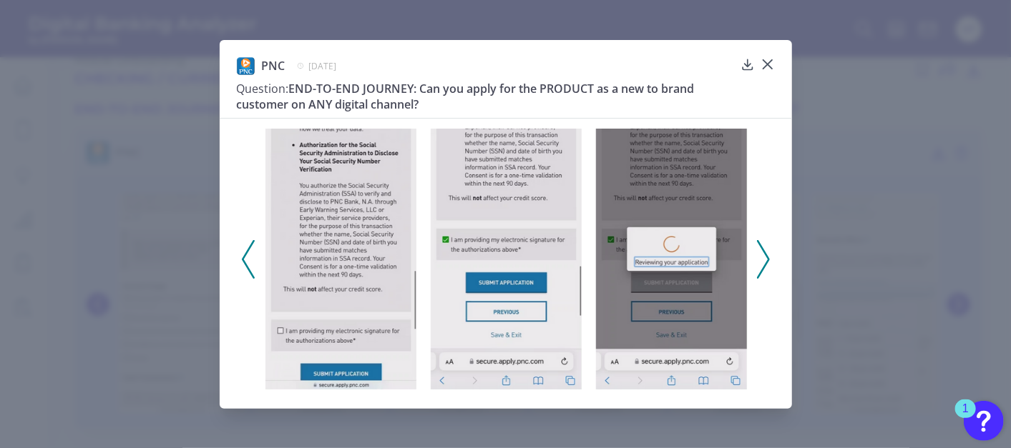
click at [764, 251] on polyline at bounding box center [762, 259] width 11 height 36
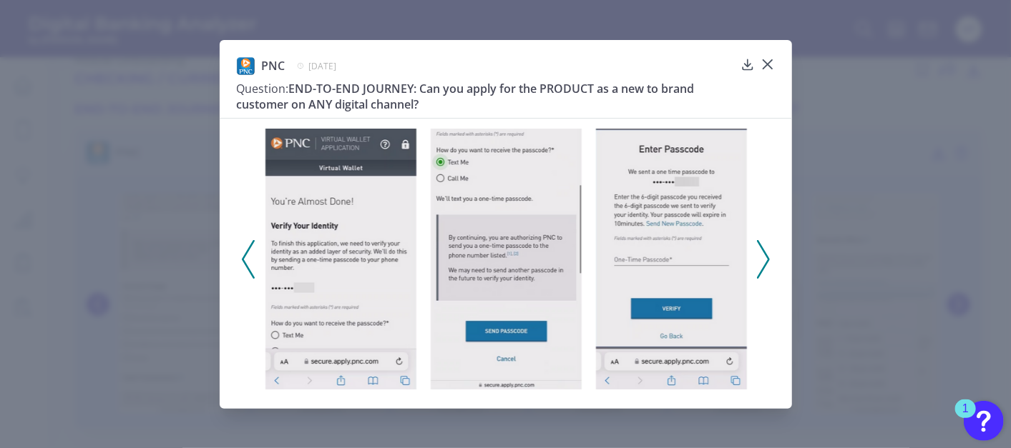
click at [764, 251] on polyline at bounding box center [762, 259] width 11 height 36
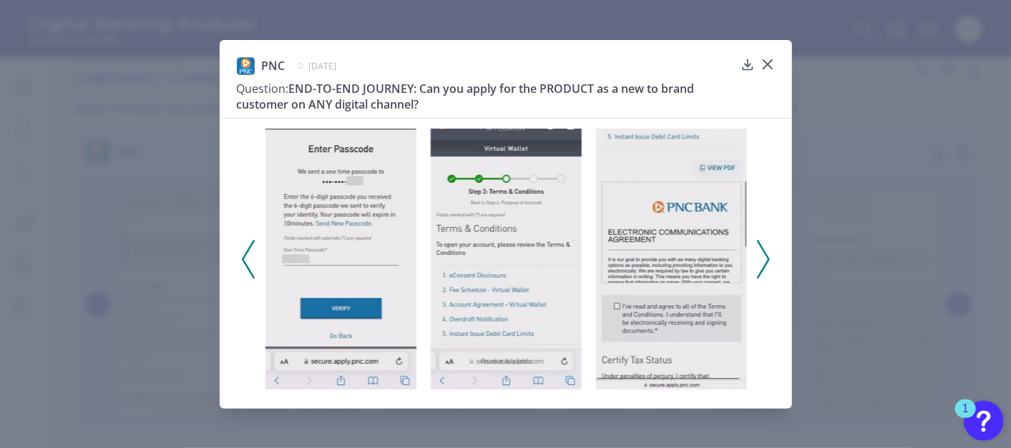
click at [764, 251] on polyline at bounding box center [762, 259] width 11 height 36
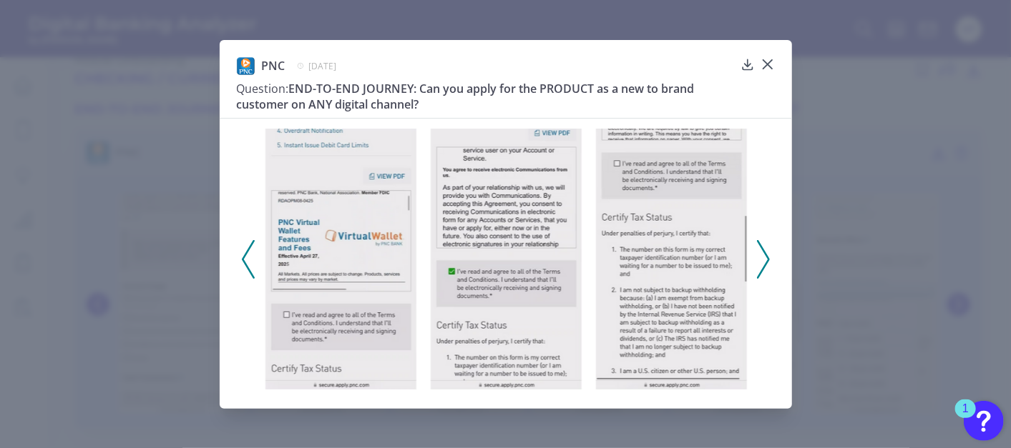
click at [764, 251] on polyline at bounding box center [762, 259] width 11 height 36
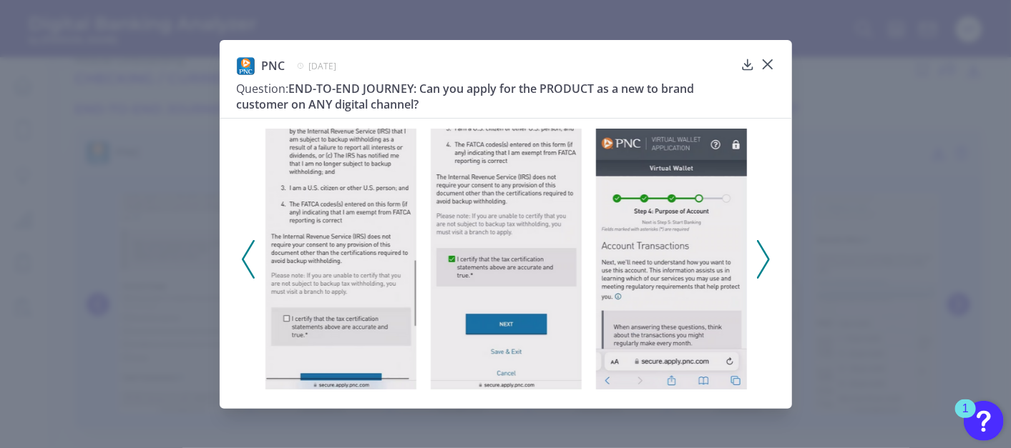
click at [764, 251] on polyline at bounding box center [762, 259] width 11 height 36
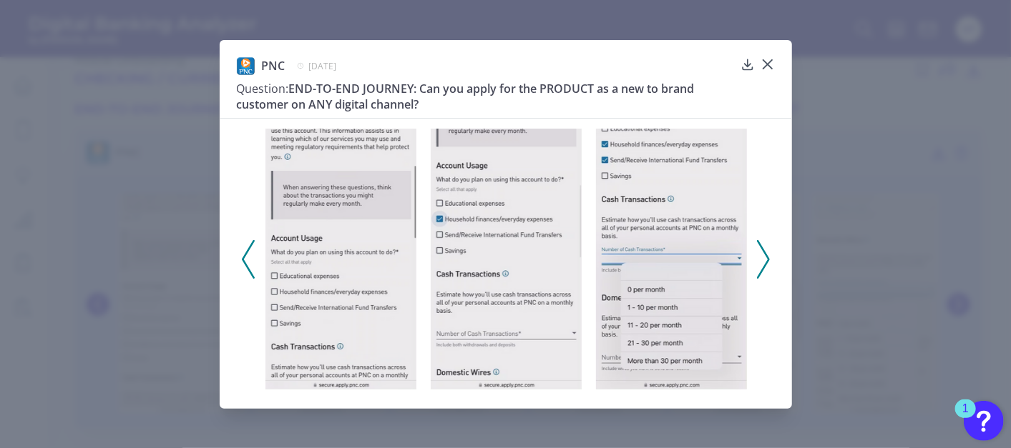
click at [767, 253] on icon at bounding box center [763, 259] width 13 height 39
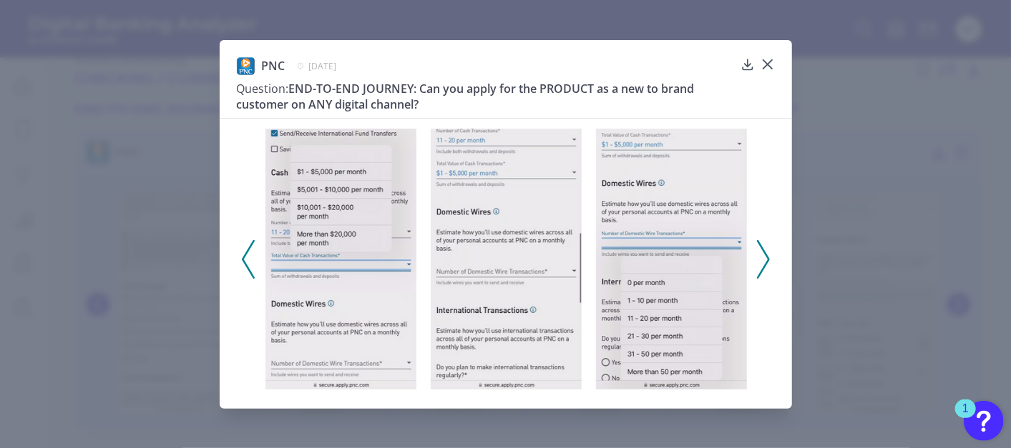
click at [764, 259] on icon at bounding box center [763, 259] width 13 height 39
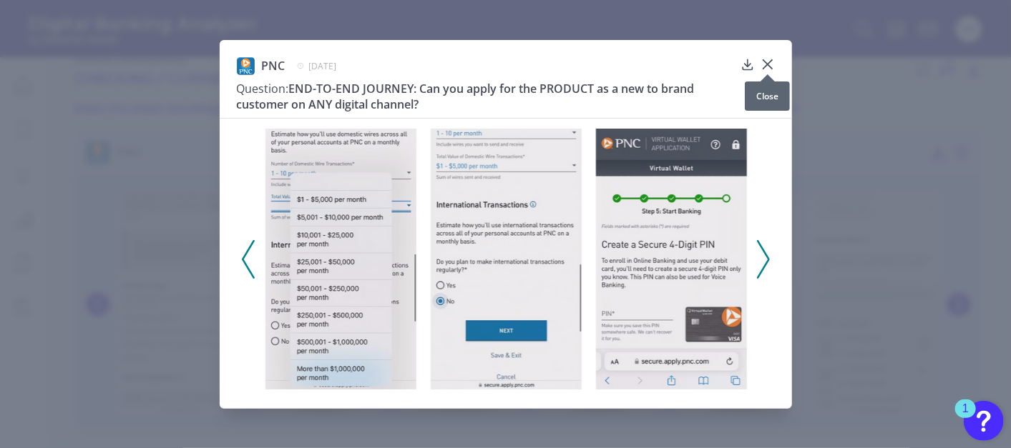
click at [770, 62] on icon at bounding box center [766, 64] width 9 height 9
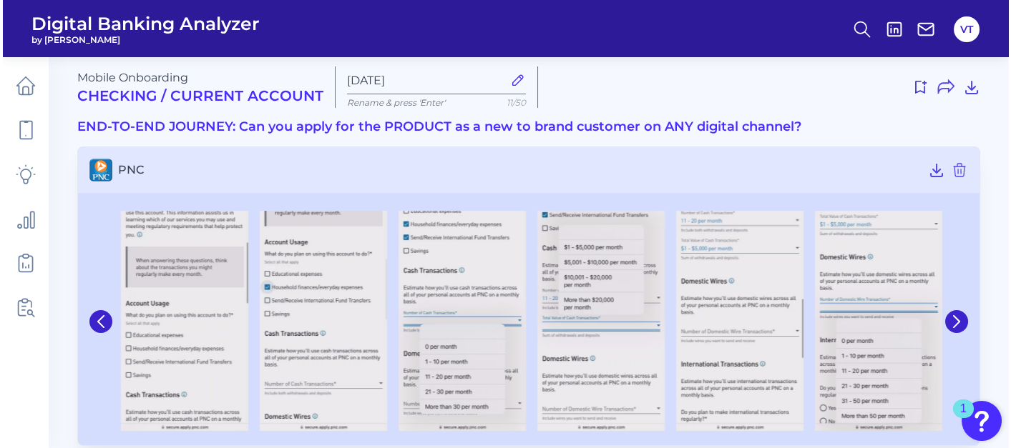
scroll to position [0, 0]
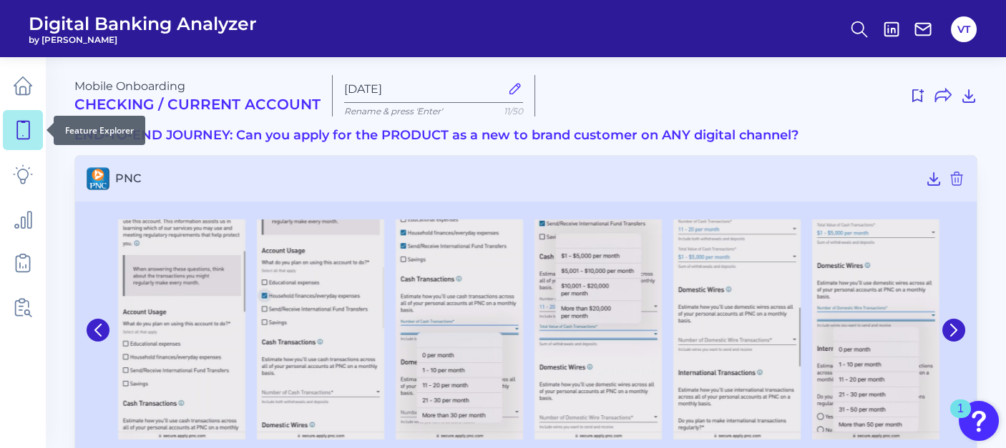
click at [33, 138] on link at bounding box center [23, 130] width 40 height 40
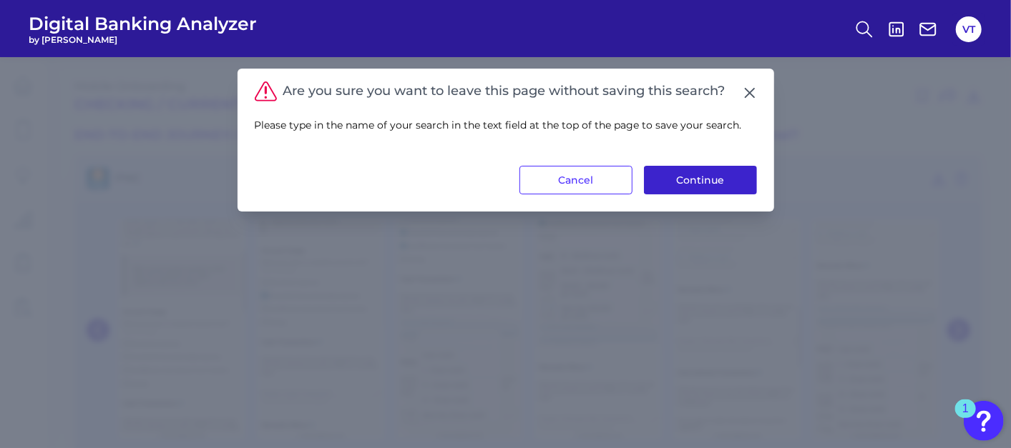
click at [691, 177] on button "Continue" at bounding box center [700, 180] width 113 height 29
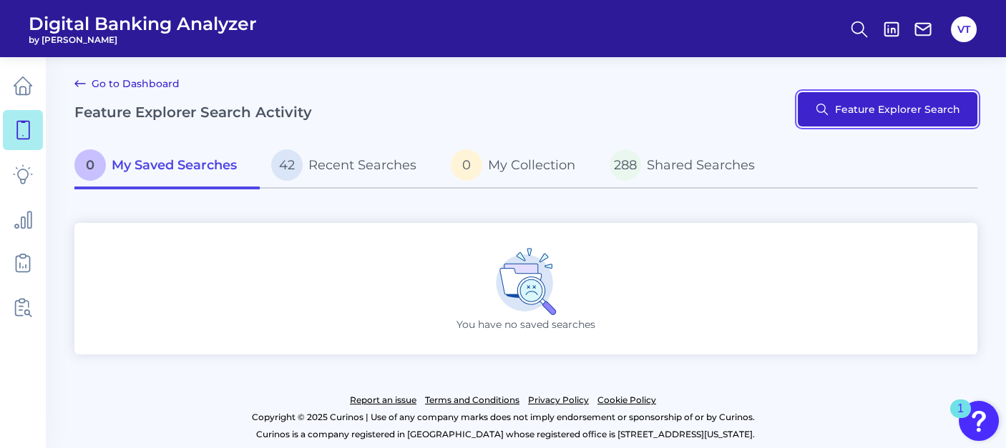
click at [851, 124] on button "Feature Explorer Search" at bounding box center [888, 109] width 180 height 34
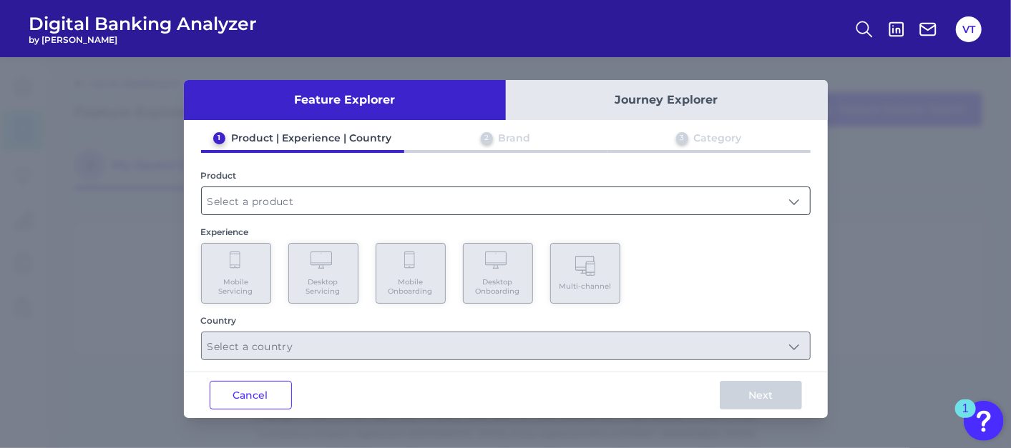
click at [413, 202] on input "text" at bounding box center [506, 200] width 608 height 27
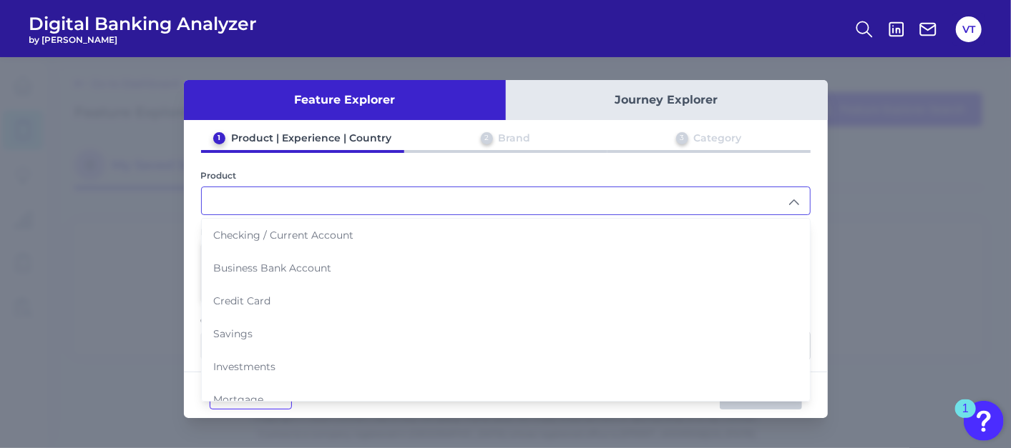
click at [412, 237] on li "Checking / Current Account" at bounding box center [506, 235] width 608 height 33
type input "Checking / Current Account"
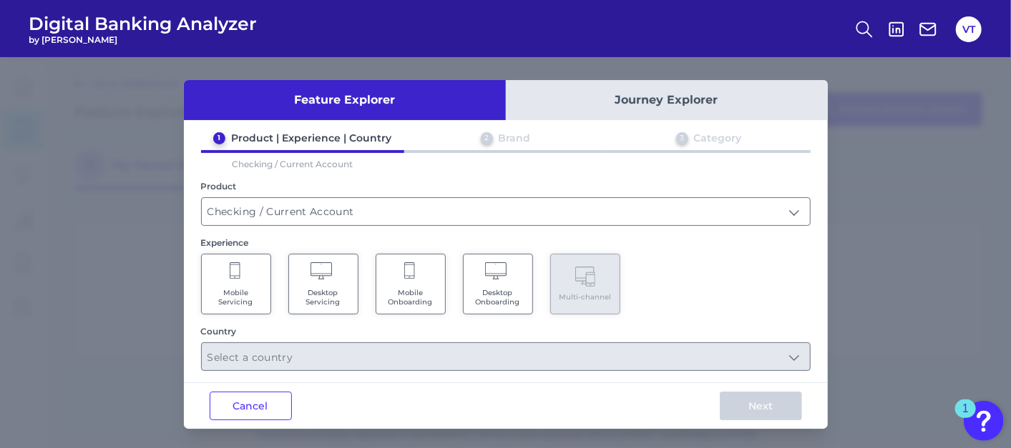
click at [390, 288] on span "Mobile Onboarding" at bounding box center [410, 297] width 54 height 19
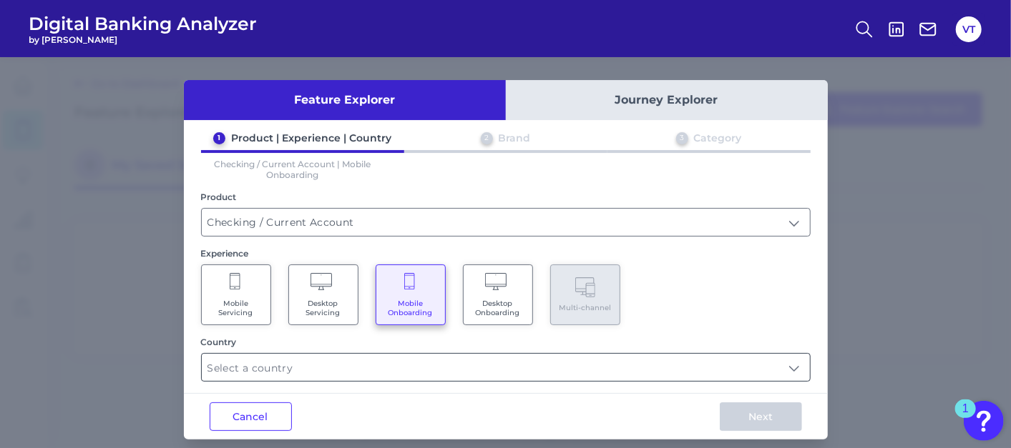
click at [413, 359] on input "text" at bounding box center [506, 367] width 608 height 27
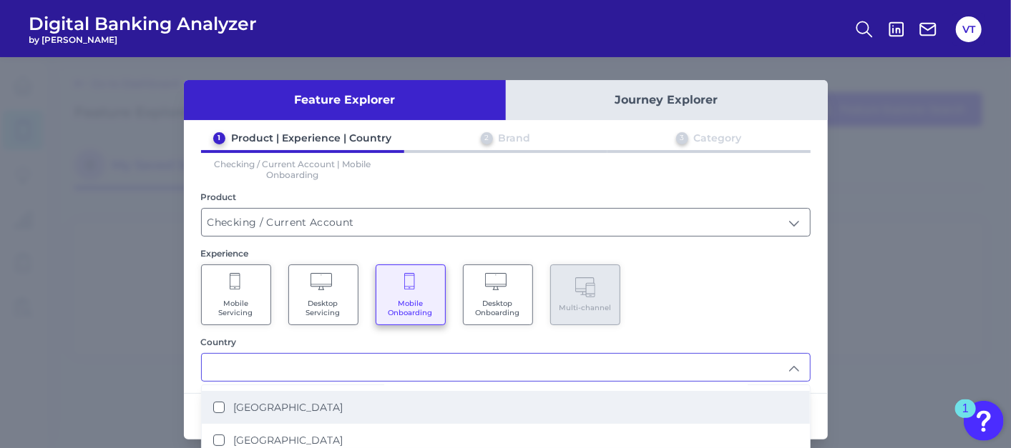
scroll to position [79, 0]
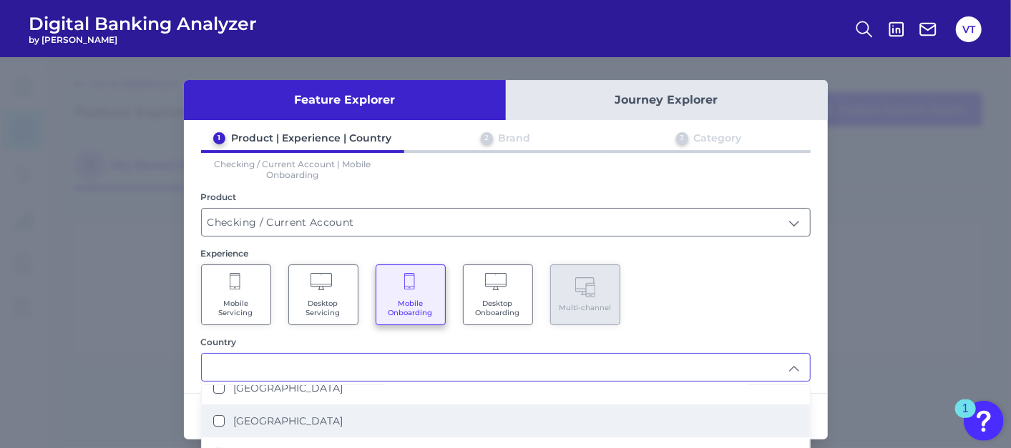
click at [459, 405] on li "[GEOGRAPHIC_DATA]" at bounding box center [506, 421] width 608 height 33
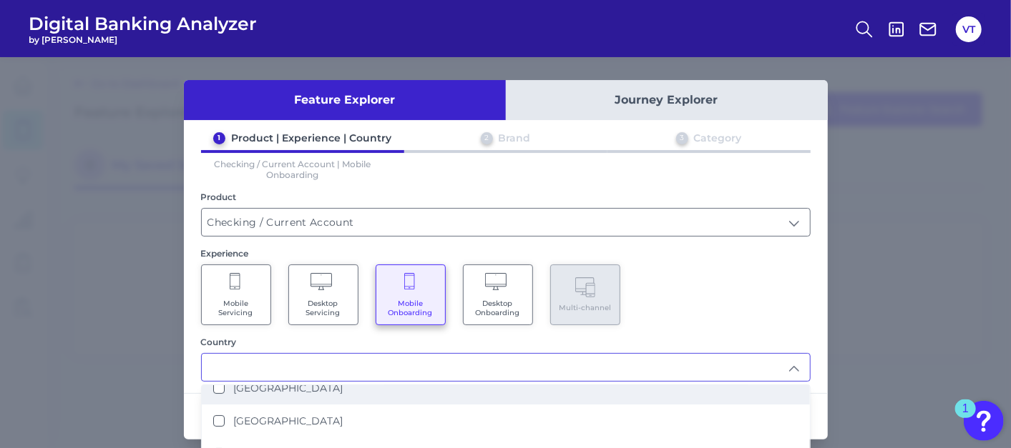
scroll to position [0, 0]
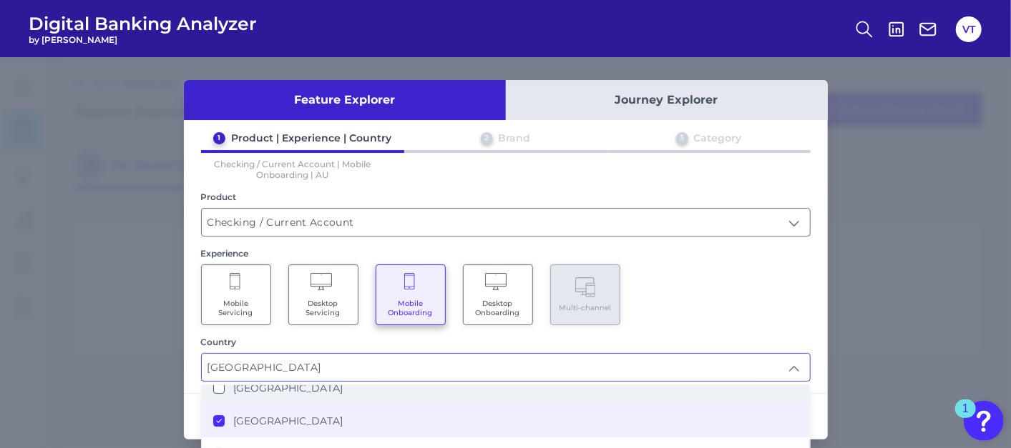
click at [453, 388] on li "[GEOGRAPHIC_DATA]" at bounding box center [506, 388] width 608 height 33
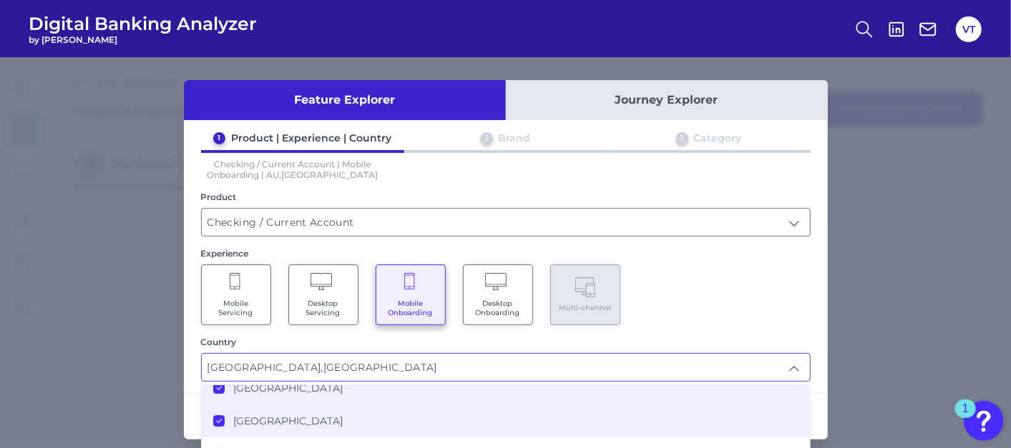
click at [216, 418] on icon at bounding box center [218, 421] width 7 height 7
type input "[GEOGRAPHIC_DATA]"
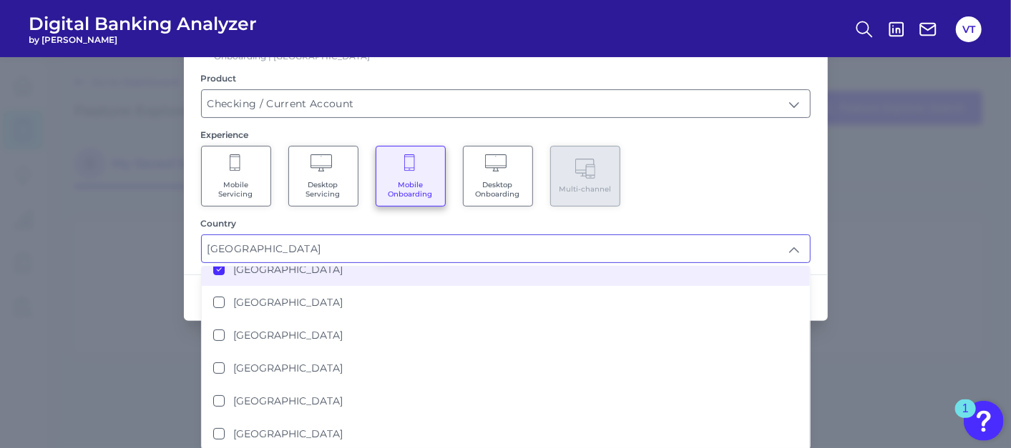
click at [785, 199] on div "Mobile Servicing Desktop Servicing Mobile Onboarding Desktop Onboarding Multi-c…" at bounding box center [505, 176] width 609 height 61
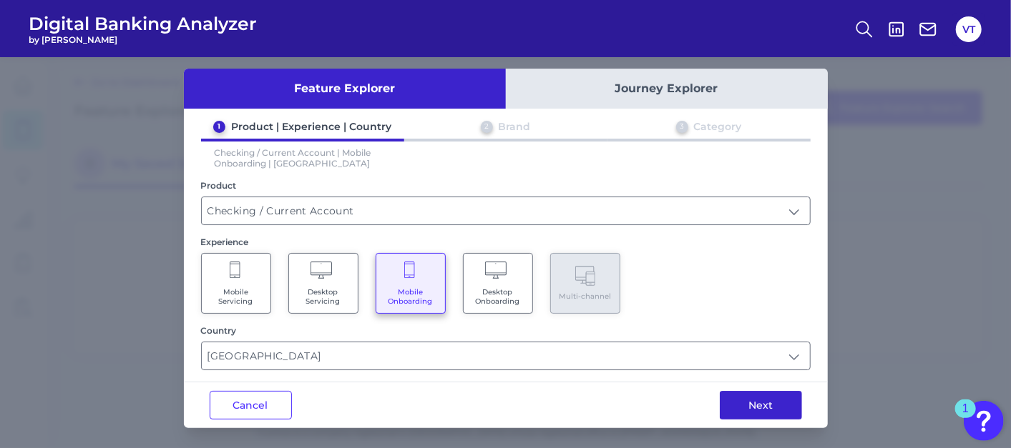
click at [775, 402] on button "Next" at bounding box center [761, 405] width 82 height 29
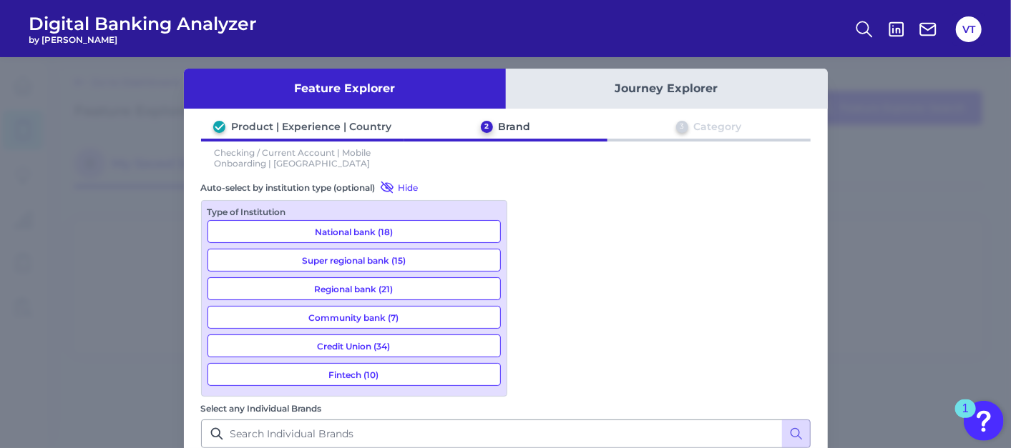
scroll to position [1589, 0]
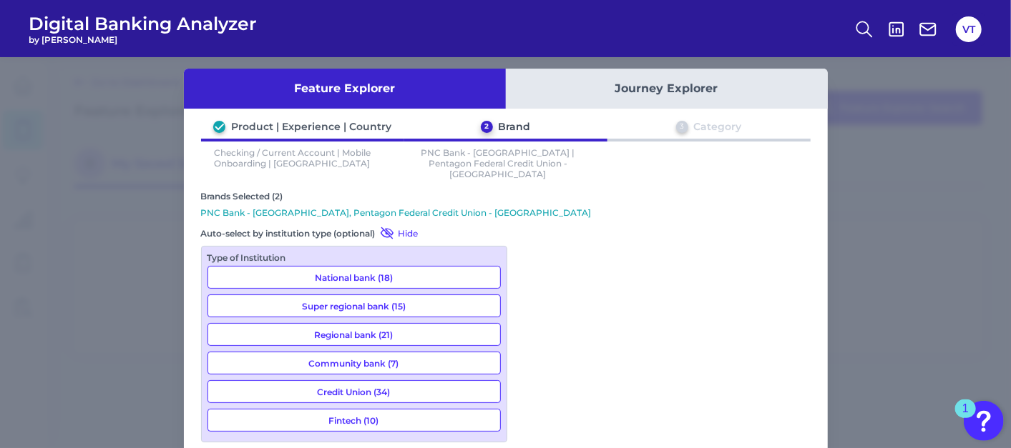
type input "penf"
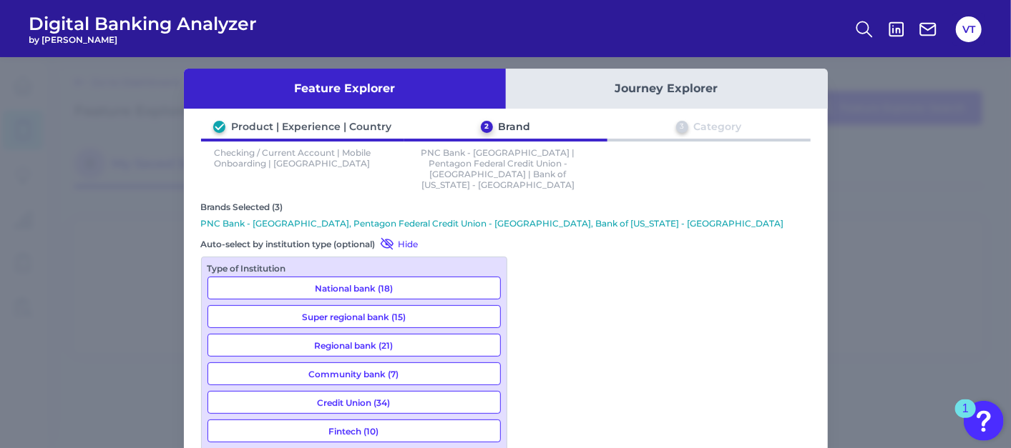
click at [879, 305] on div "Feature Explorer Journey Explorer Product | Experience | Country 2 Brand 3 Cate…" at bounding box center [505, 252] width 1011 height 391
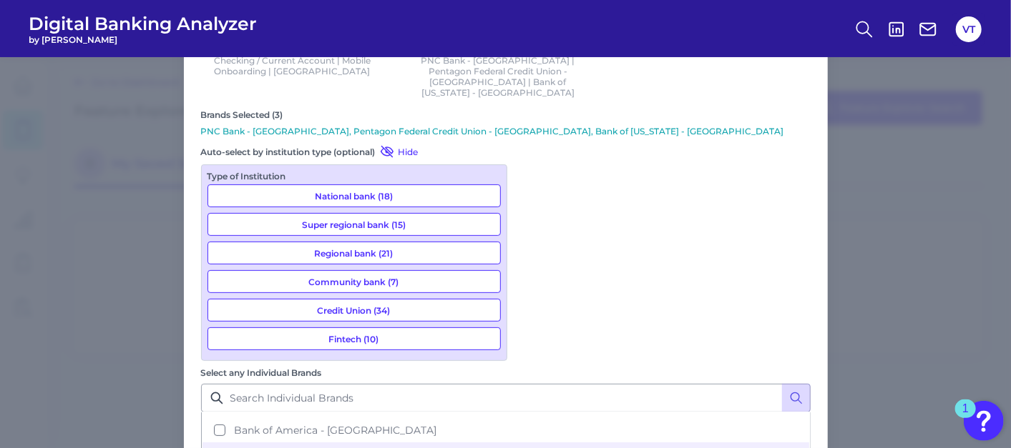
scroll to position [104, 0]
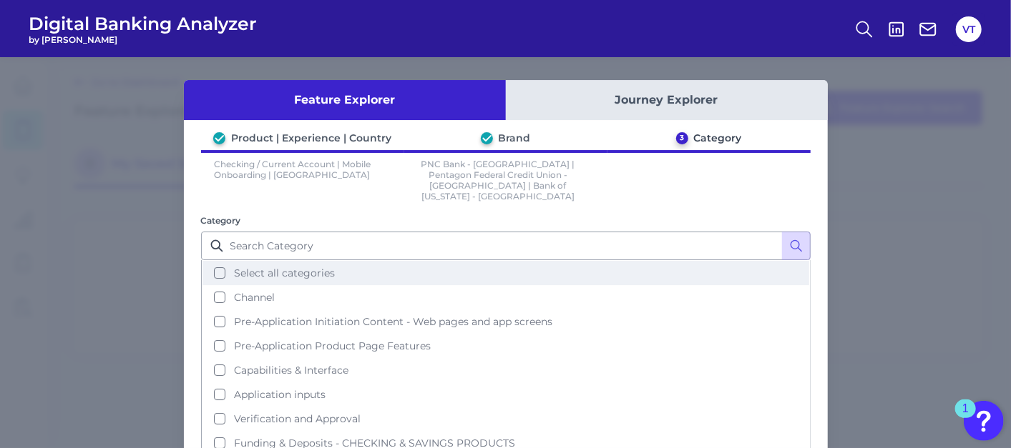
click at [290, 267] on span "Select all categories" at bounding box center [284, 273] width 101 height 13
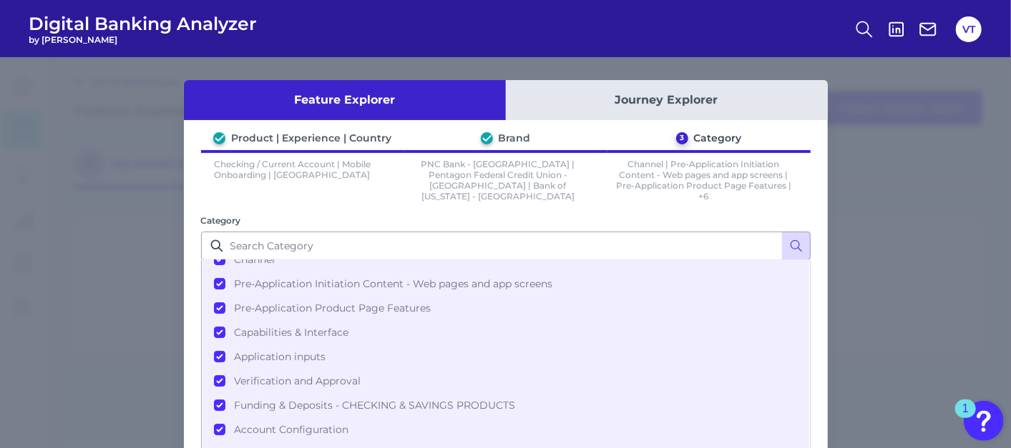
scroll to position [91, 0]
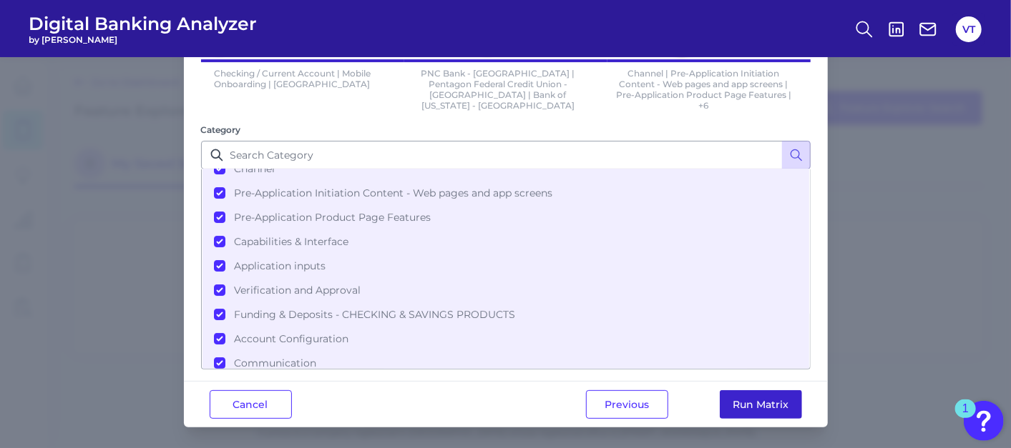
click at [779, 397] on button "Run Matrix" at bounding box center [761, 405] width 82 height 29
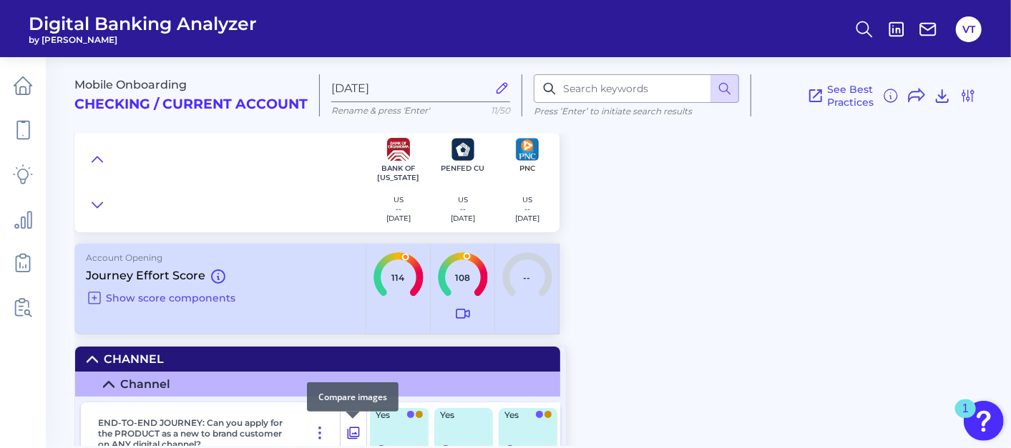
click at [358, 433] on icon at bounding box center [353, 433] width 14 height 17
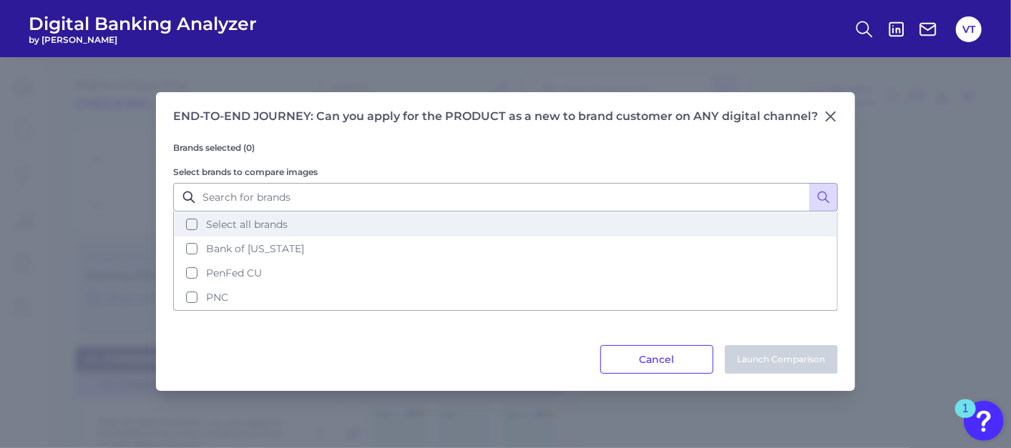
click at [265, 225] on span "Select all brands" at bounding box center [247, 224] width 82 height 13
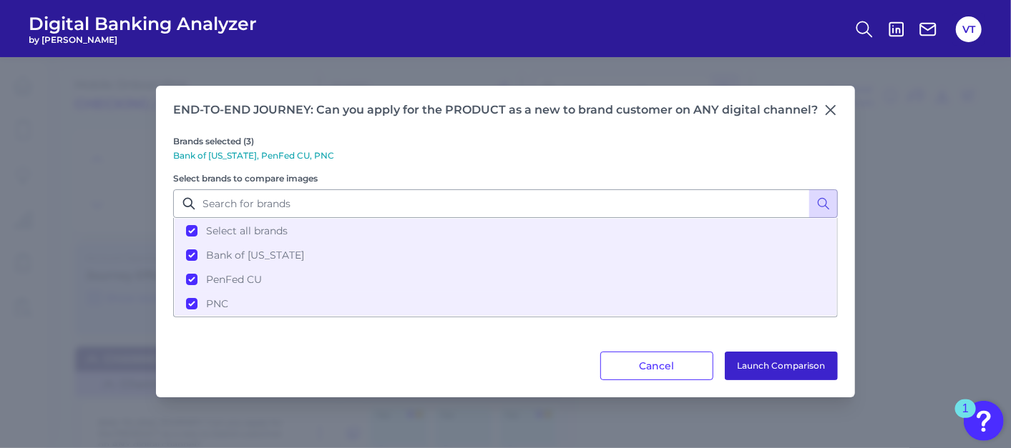
click at [800, 367] on button "Launch Comparison" at bounding box center [781, 366] width 113 height 29
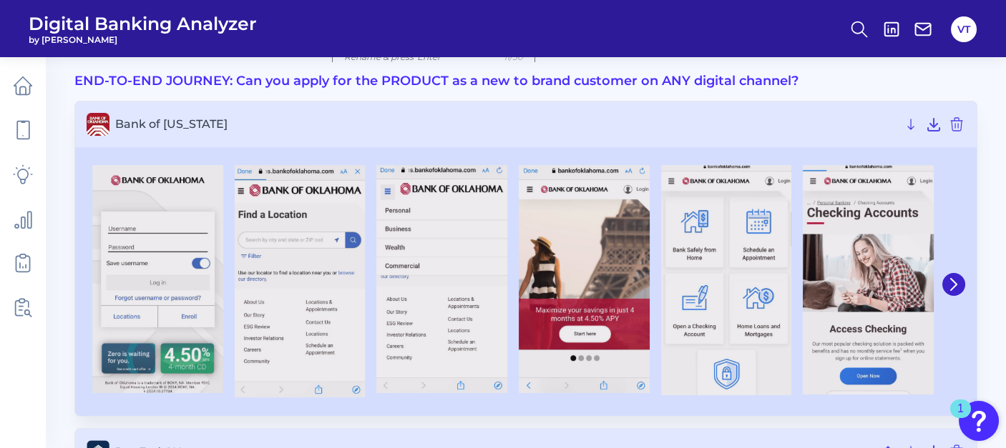
scroll to position [79, 0]
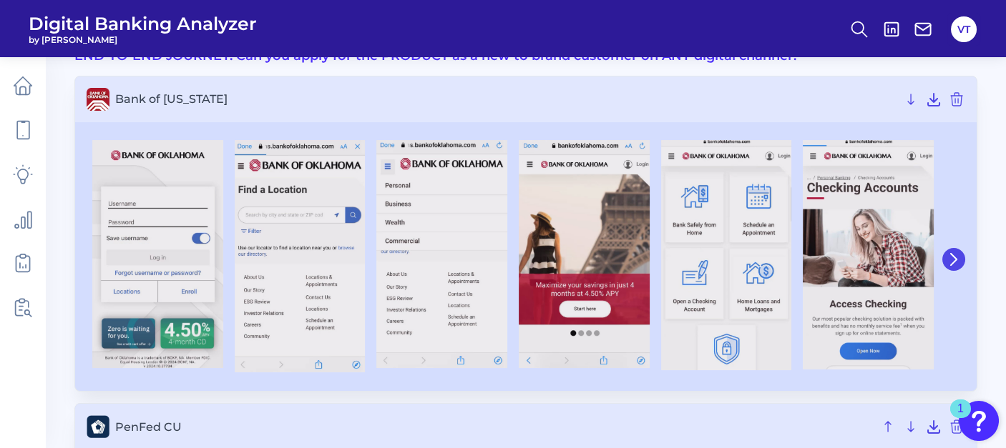
click at [954, 259] on icon at bounding box center [953, 259] width 13 height 13
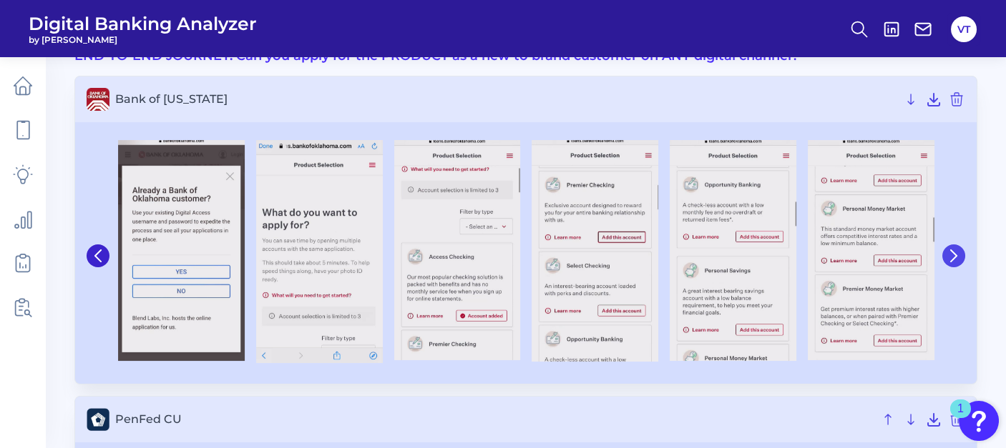
click at [962, 254] on button at bounding box center [953, 256] width 23 height 23
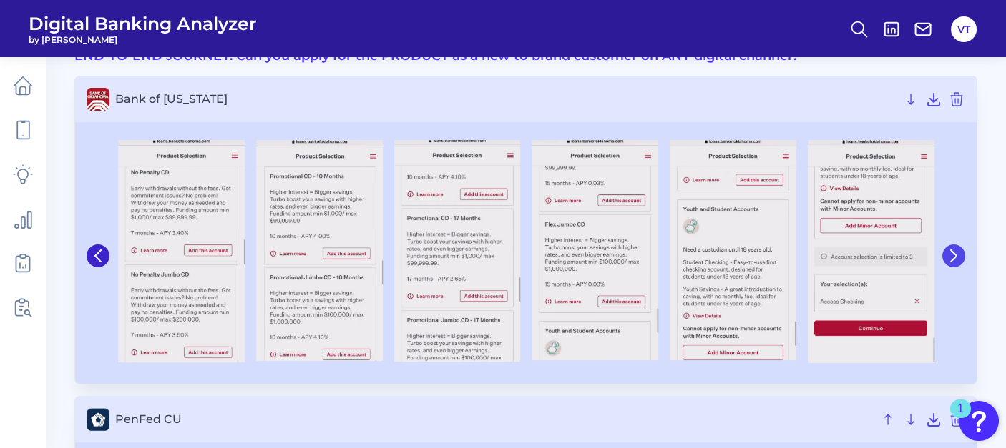
click at [956, 256] on icon at bounding box center [954, 255] width 6 height 11
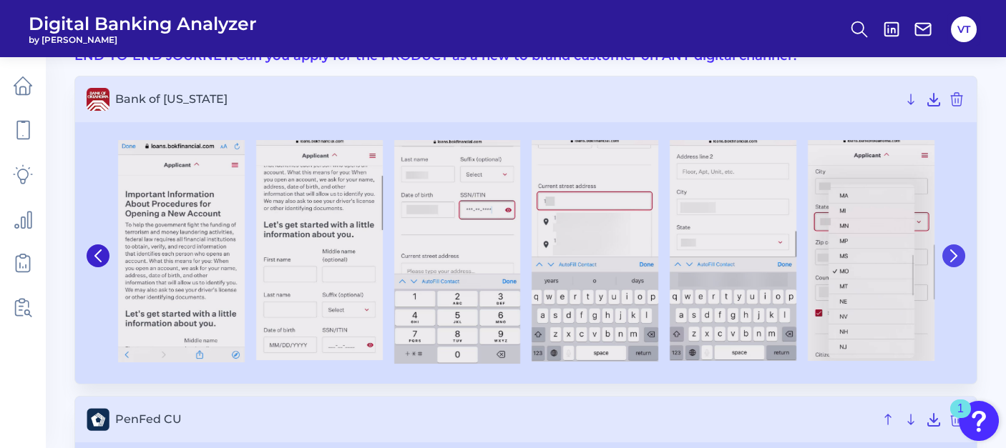
click at [953, 256] on icon at bounding box center [953, 256] width 13 height 13
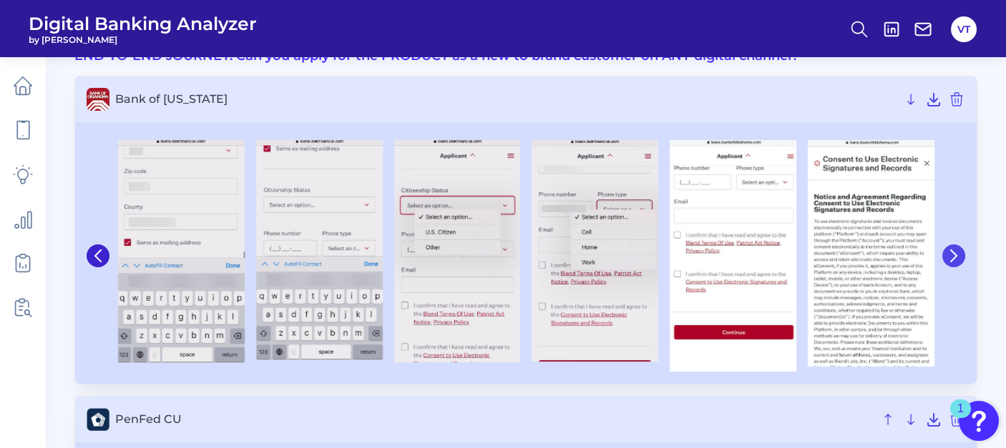
click at [953, 255] on icon at bounding box center [953, 256] width 13 height 13
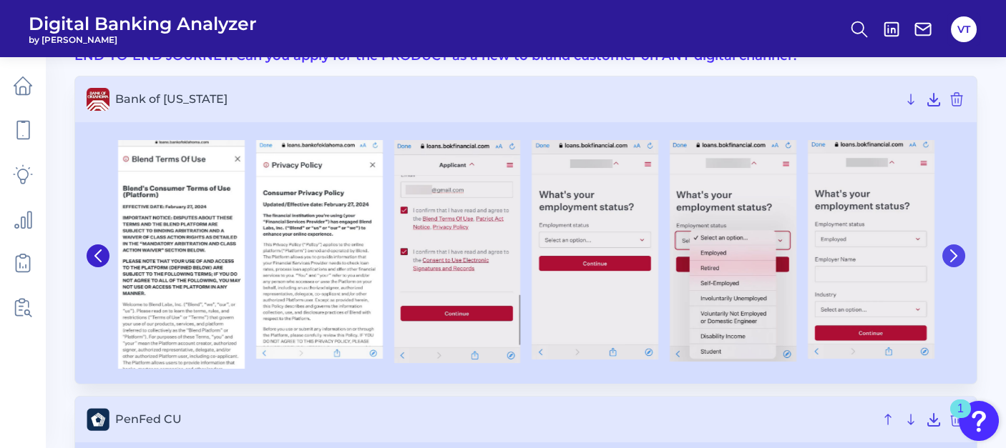
click at [953, 255] on icon at bounding box center [953, 256] width 13 height 13
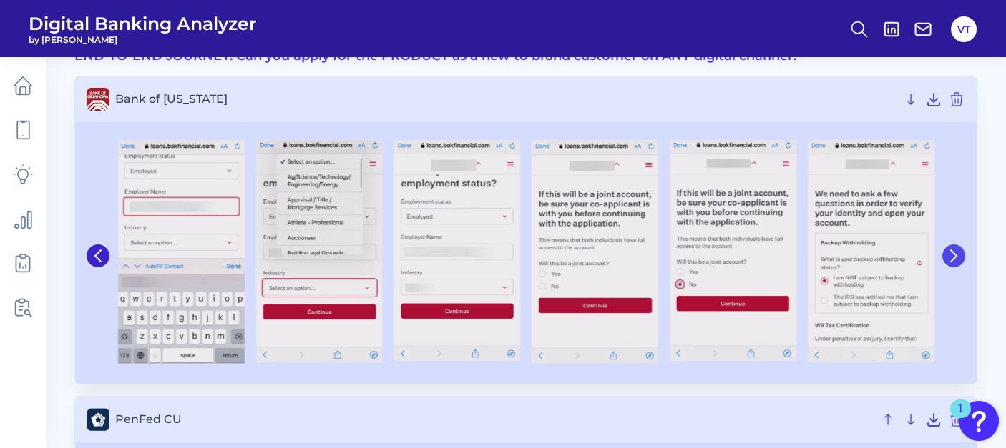
click at [953, 255] on icon at bounding box center [953, 256] width 13 height 13
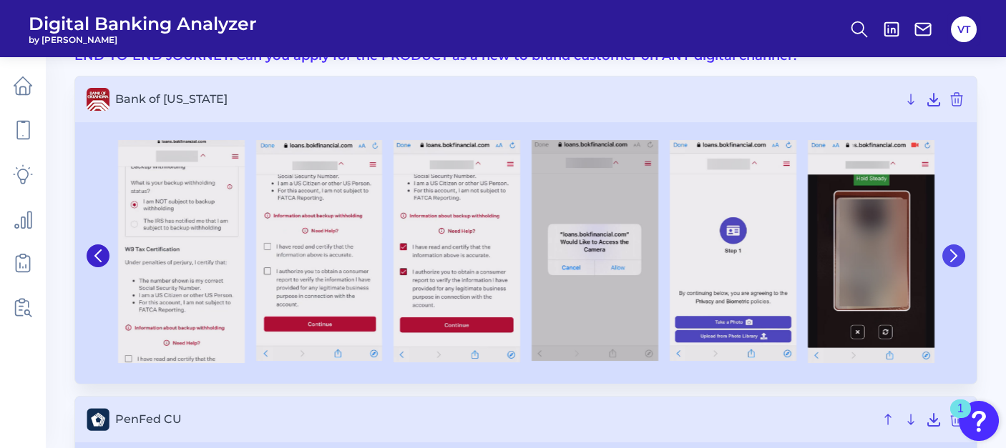
click at [953, 255] on icon at bounding box center [953, 256] width 13 height 13
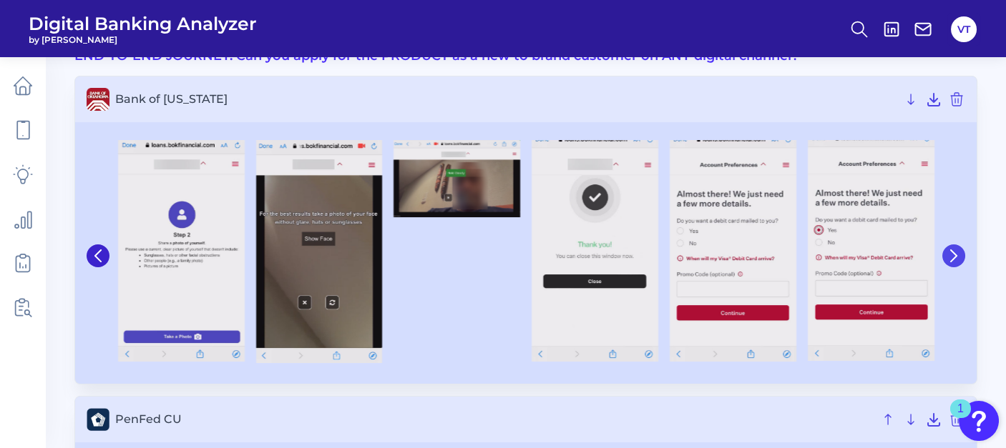
click at [953, 255] on icon at bounding box center [953, 256] width 13 height 13
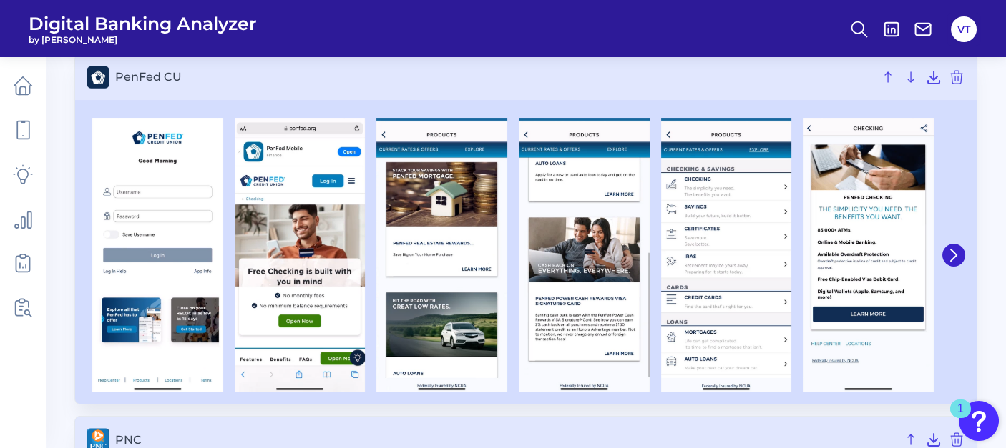
scroll to position [476, 0]
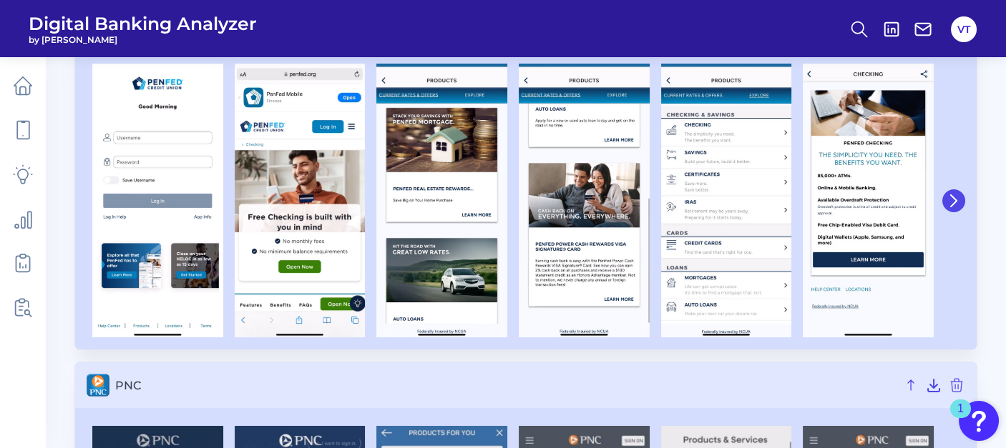
click at [956, 198] on icon at bounding box center [954, 200] width 6 height 11
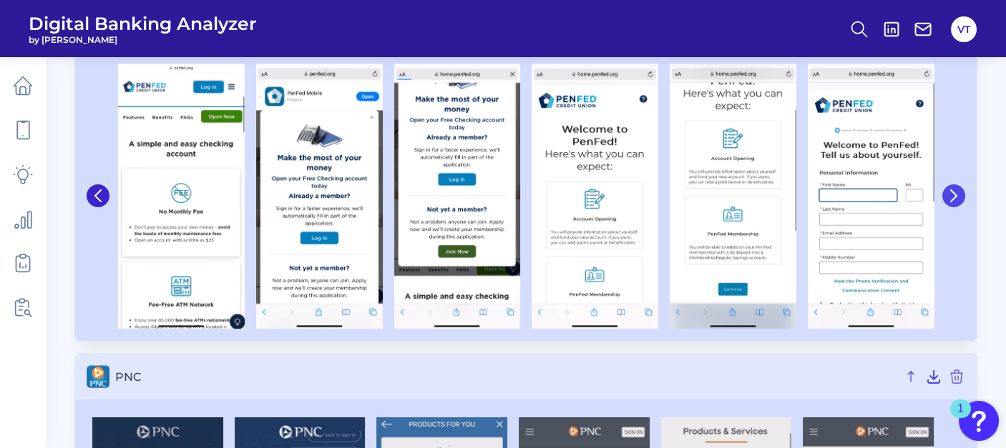
click at [956, 198] on icon at bounding box center [953, 196] width 13 height 13
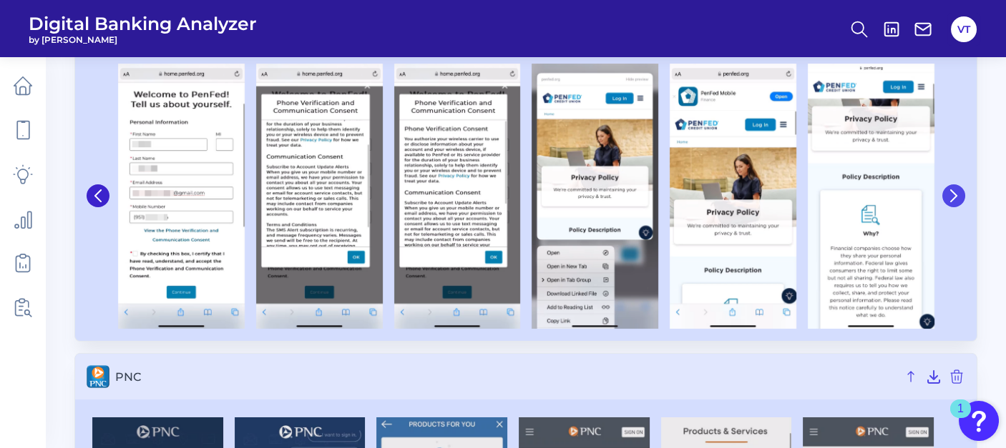
click at [956, 198] on icon at bounding box center [953, 196] width 13 height 13
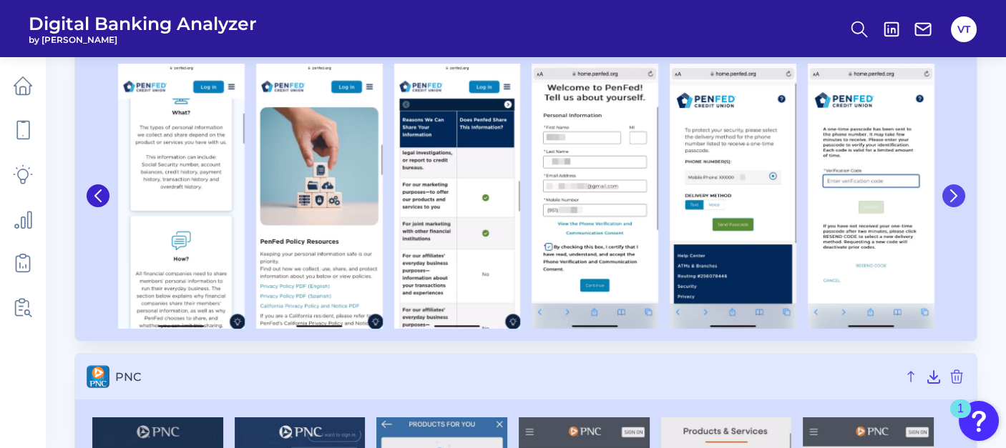
click at [956, 198] on icon at bounding box center [953, 196] width 13 height 13
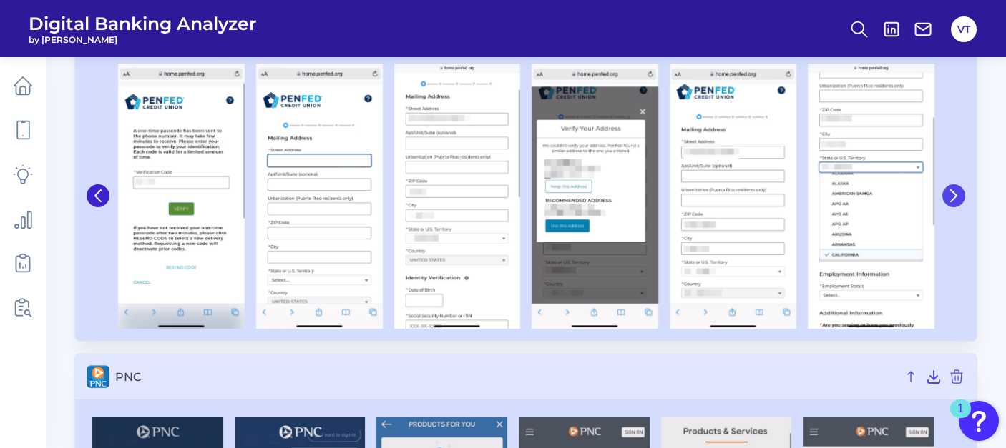
click at [956, 198] on icon at bounding box center [953, 196] width 13 height 13
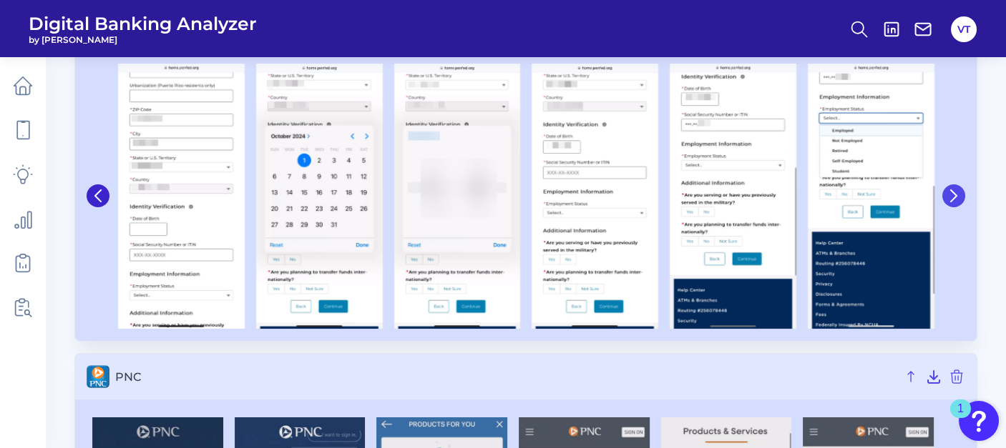
click at [951, 194] on icon at bounding box center [953, 196] width 13 height 13
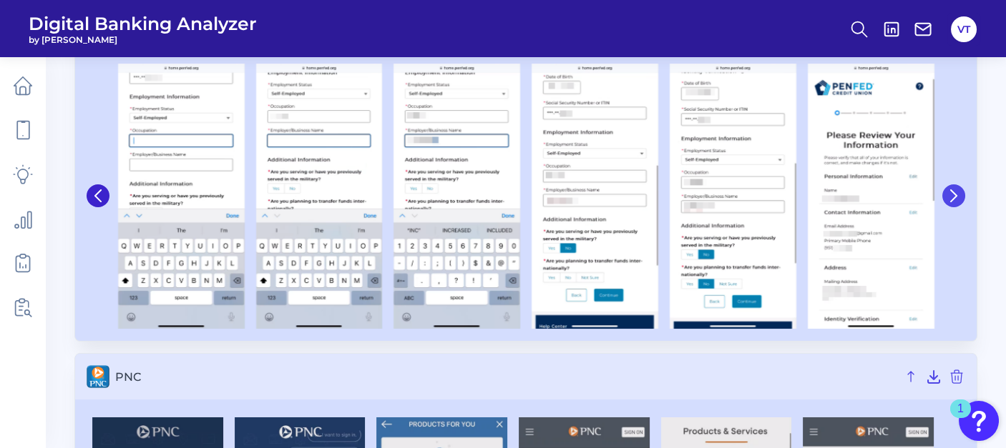
click at [951, 194] on icon at bounding box center [953, 196] width 13 height 13
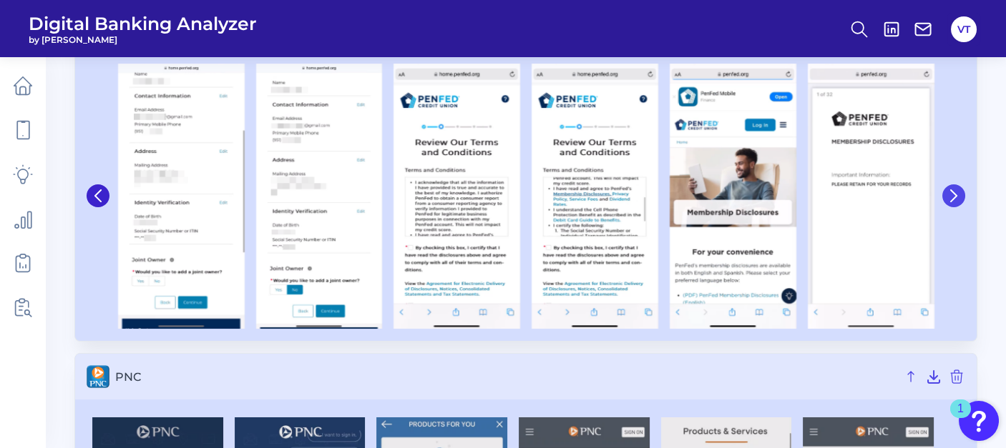
click at [951, 194] on icon at bounding box center [953, 196] width 13 height 13
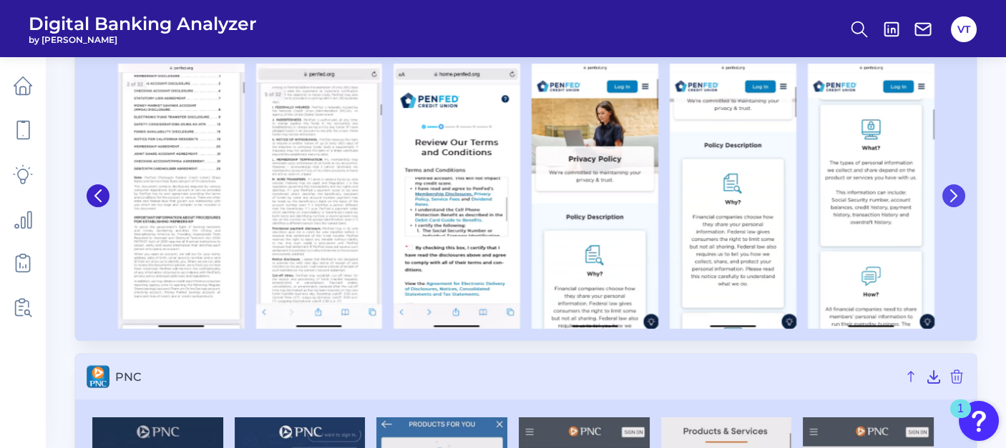
click at [950, 195] on icon at bounding box center [953, 196] width 13 height 13
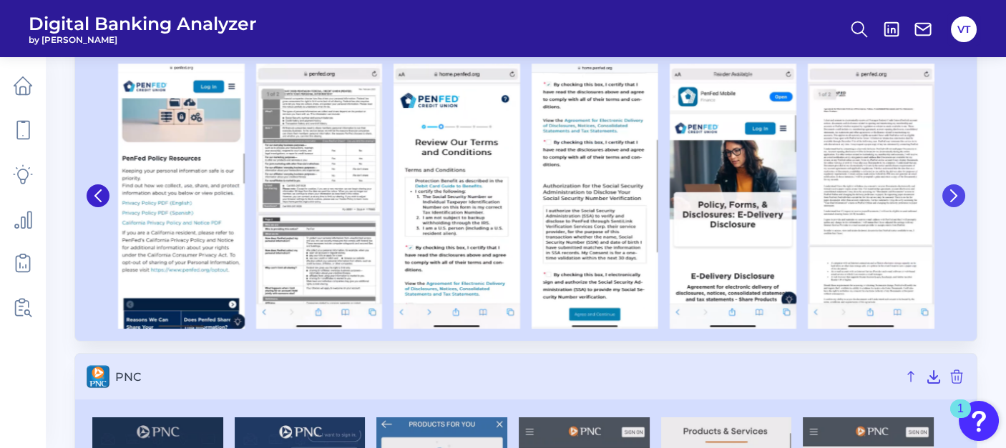
click at [950, 195] on icon at bounding box center [953, 196] width 13 height 13
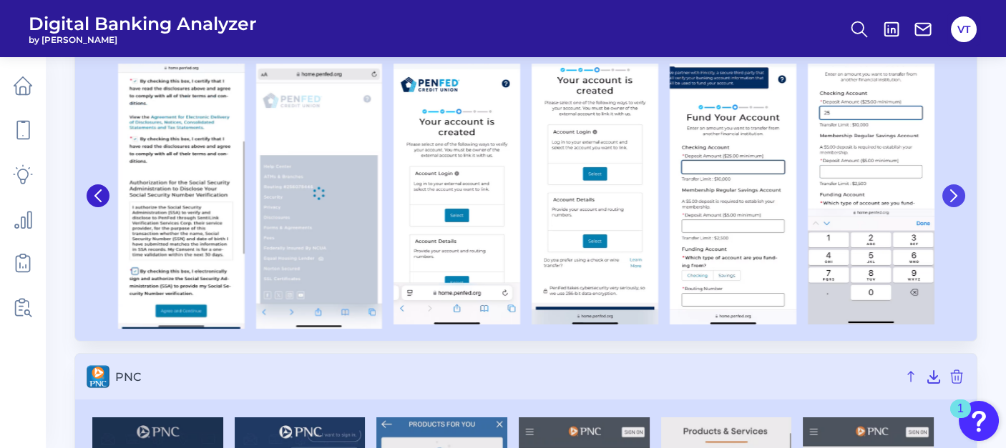
click at [950, 195] on icon at bounding box center [953, 196] width 13 height 13
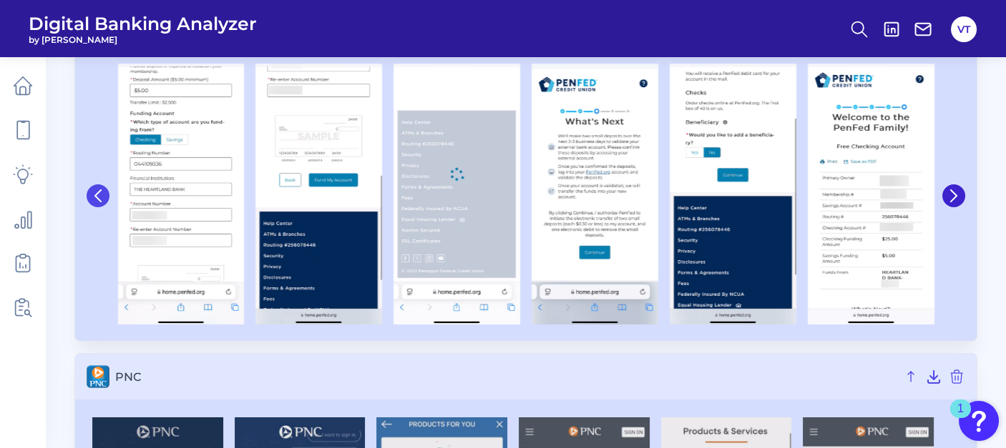
click at [90, 198] on button at bounding box center [98, 196] width 23 height 23
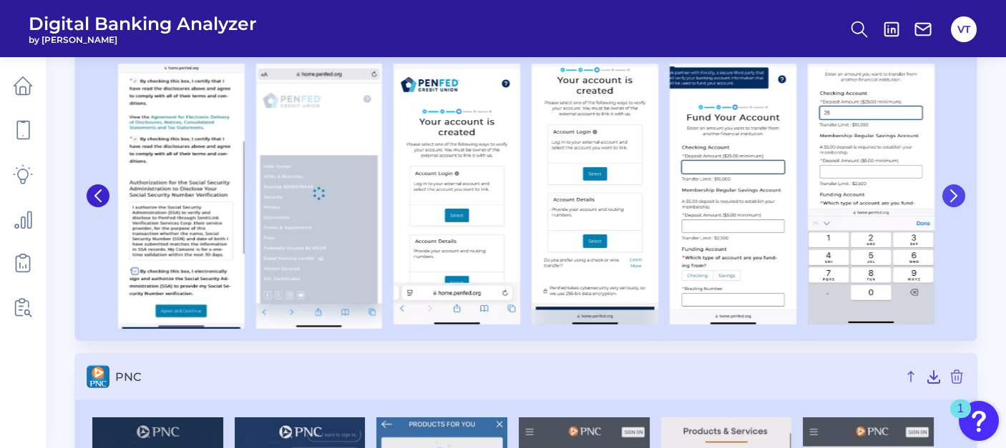
click at [951, 196] on icon at bounding box center [953, 196] width 13 height 13
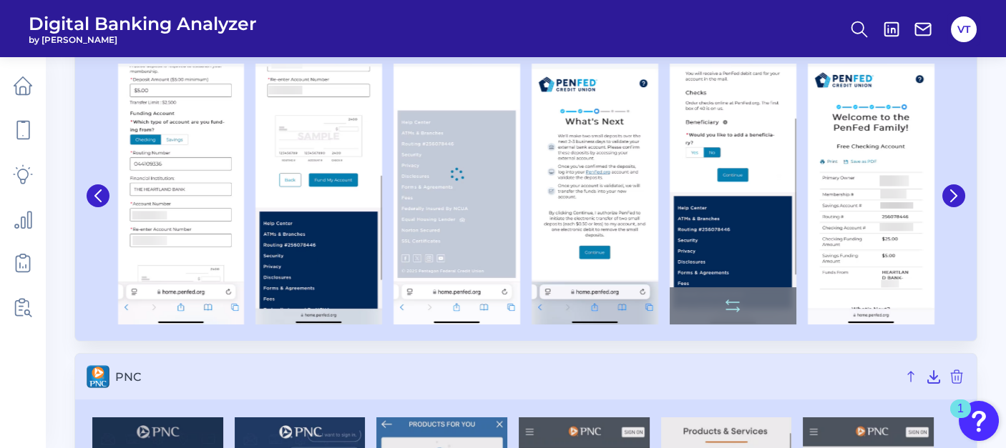
click at [947, 202] on button at bounding box center [953, 196] width 23 height 23
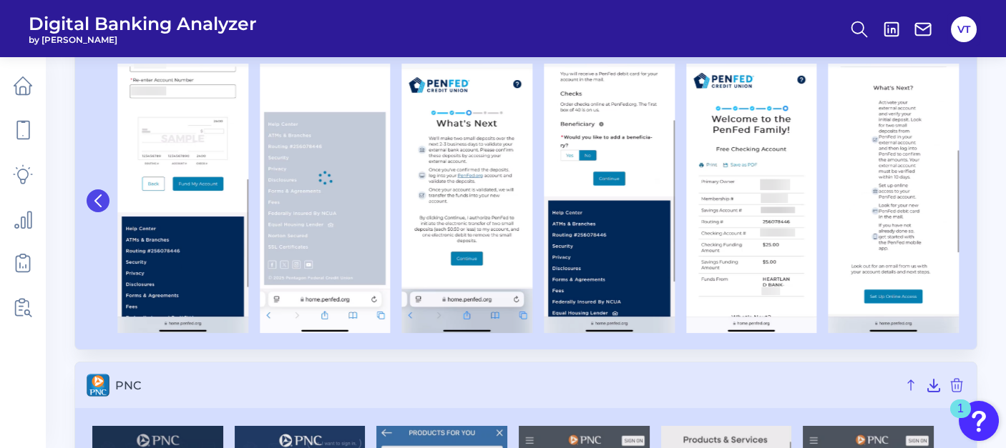
click at [99, 195] on icon at bounding box center [98, 200] width 6 height 11
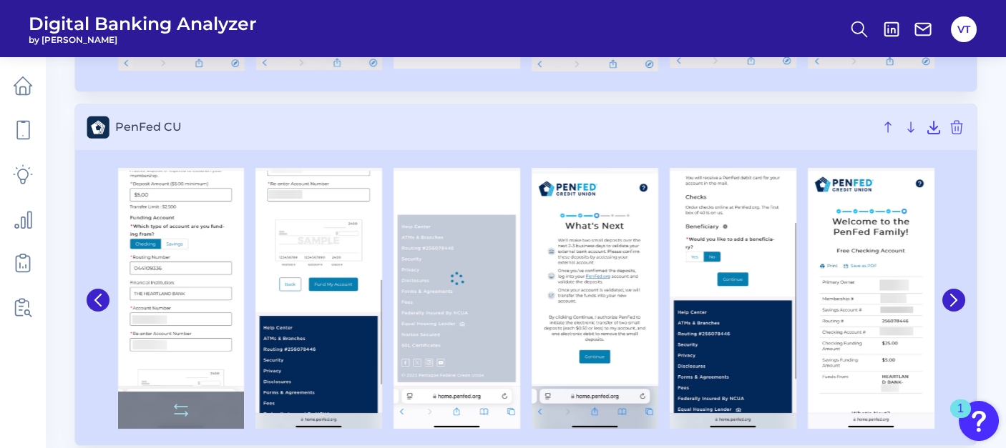
scroll to position [397, 0]
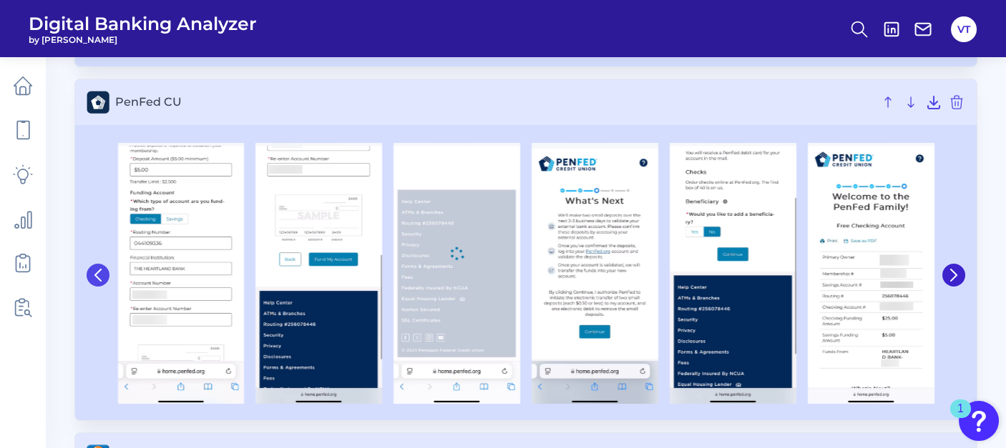
click at [96, 275] on icon at bounding box center [98, 275] width 13 height 13
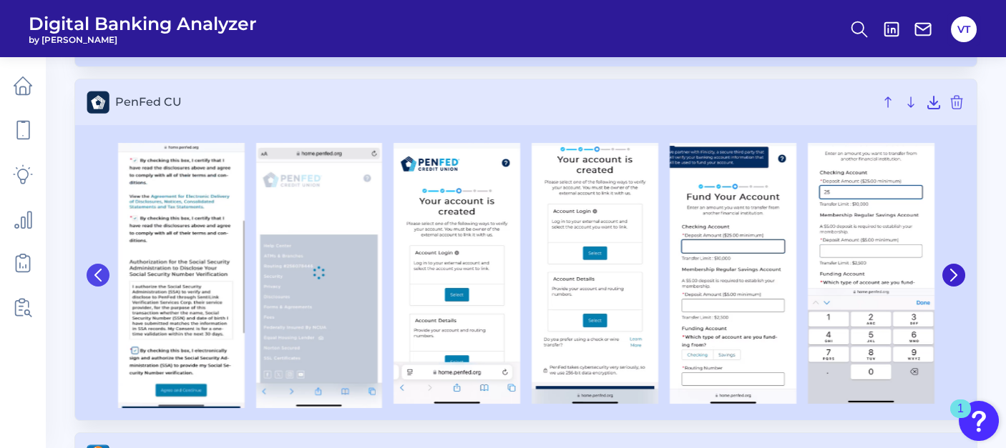
click at [98, 280] on icon at bounding box center [98, 275] width 13 height 13
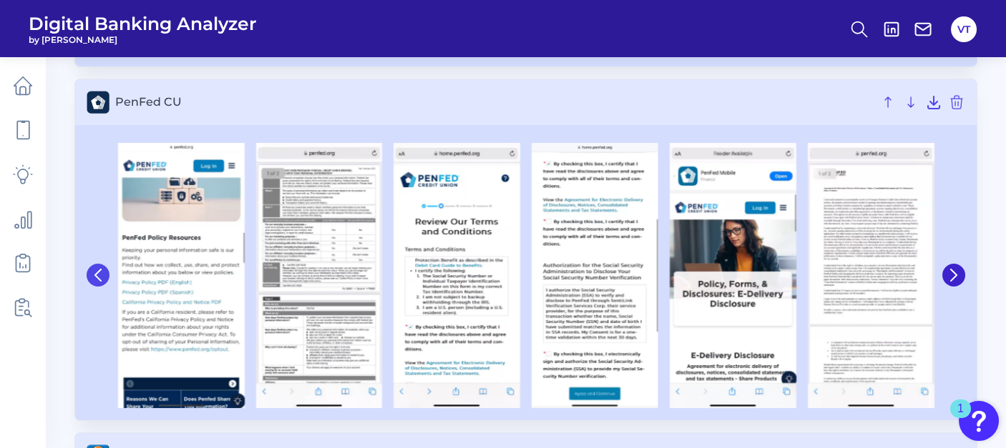
click at [101, 273] on icon at bounding box center [98, 275] width 13 height 13
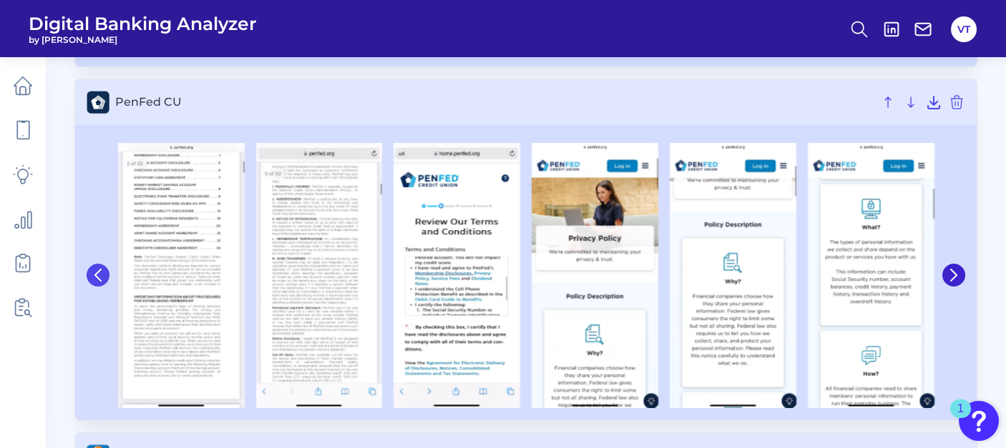
click at [102, 273] on icon at bounding box center [98, 275] width 13 height 13
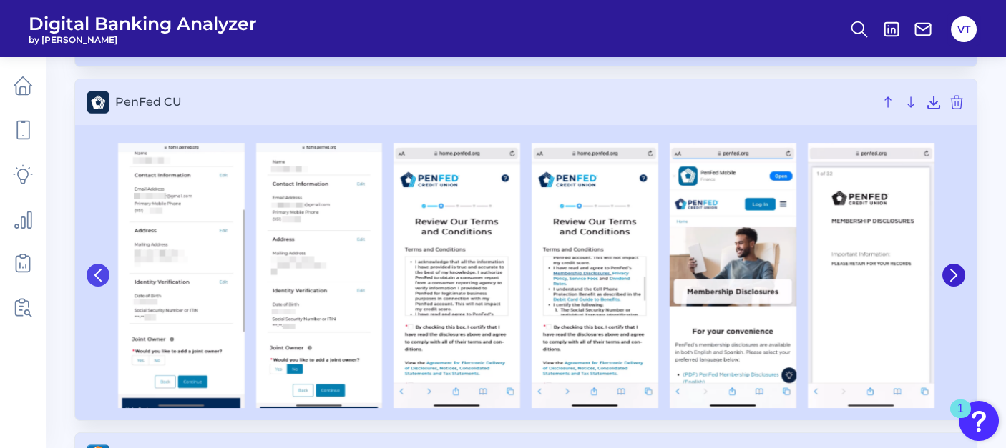
click at [89, 270] on button at bounding box center [98, 275] width 23 height 23
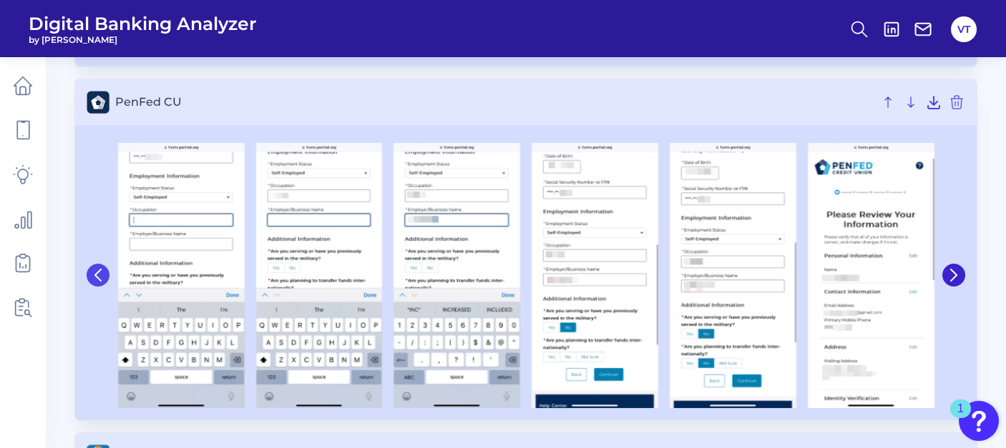
click at [97, 278] on icon at bounding box center [98, 275] width 13 height 13
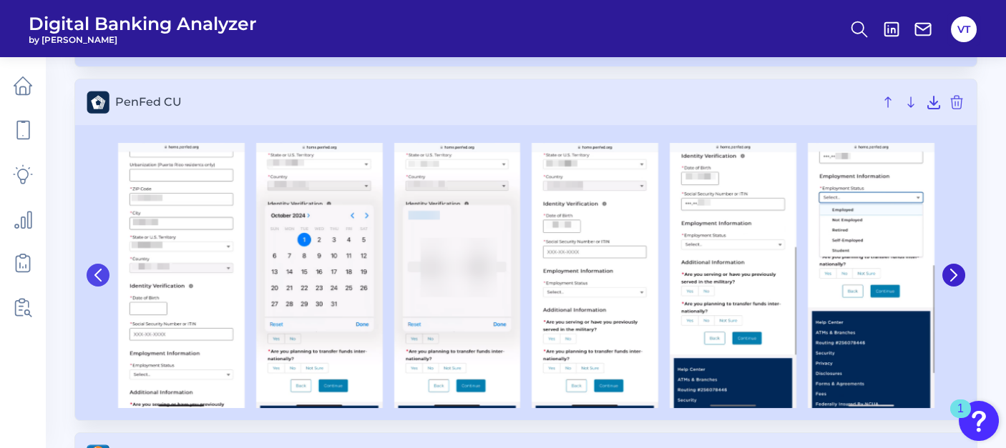
click at [97, 278] on icon at bounding box center [98, 275] width 6 height 11
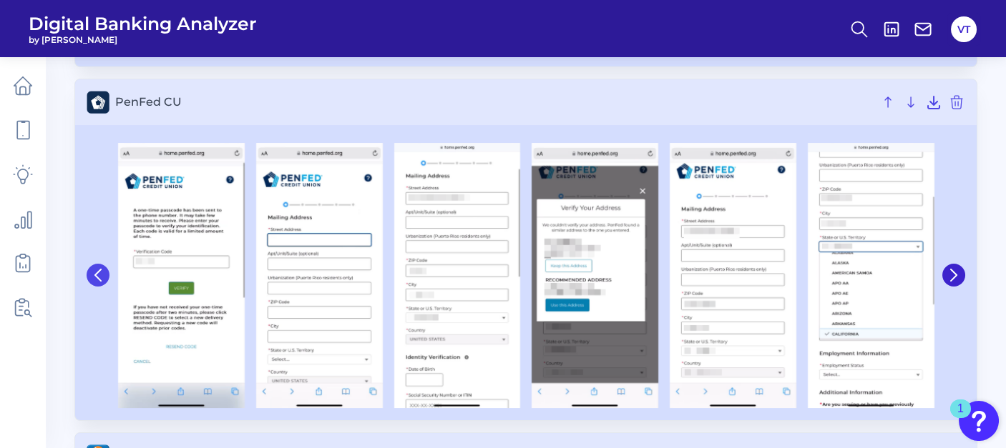
click at [97, 275] on icon at bounding box center [98, 275] width 13 height 13
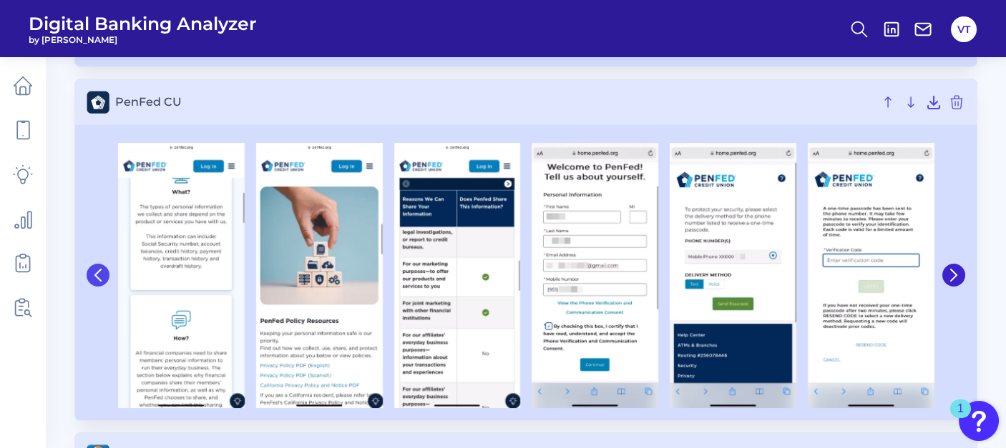
click at [102, 283] on button at bounding box center [98, 275] width 23 height 23
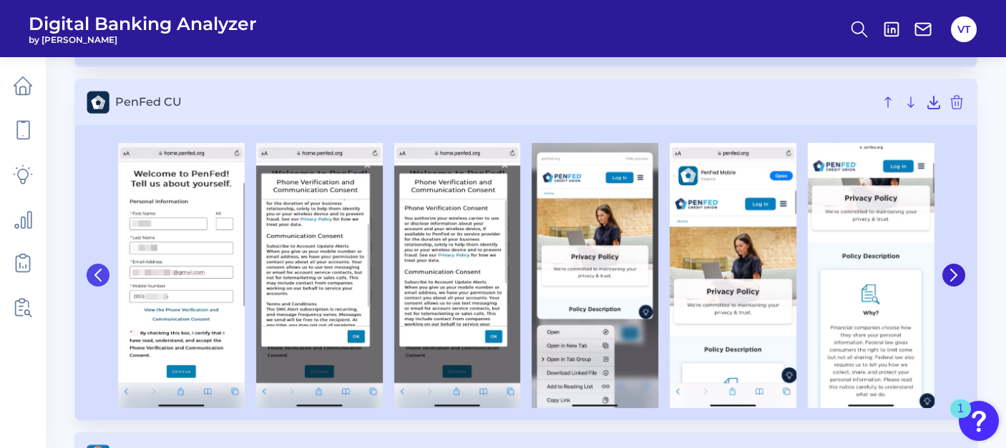
click at [98, 265] on button at bounding box center [98, 275] width 23 height 23
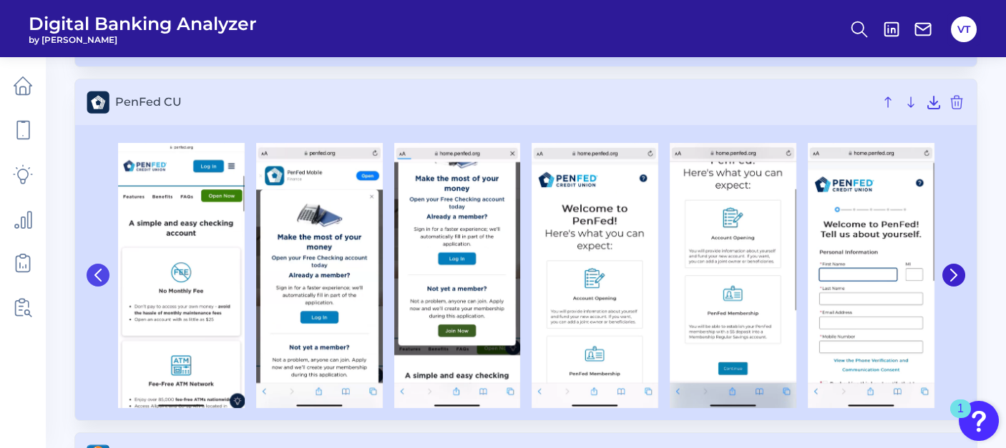
click at [89, 272] on button at bounding box center [98, 275] width 23 height 23
